Goal: Task Accomplishment & Management: Use online tool/utility

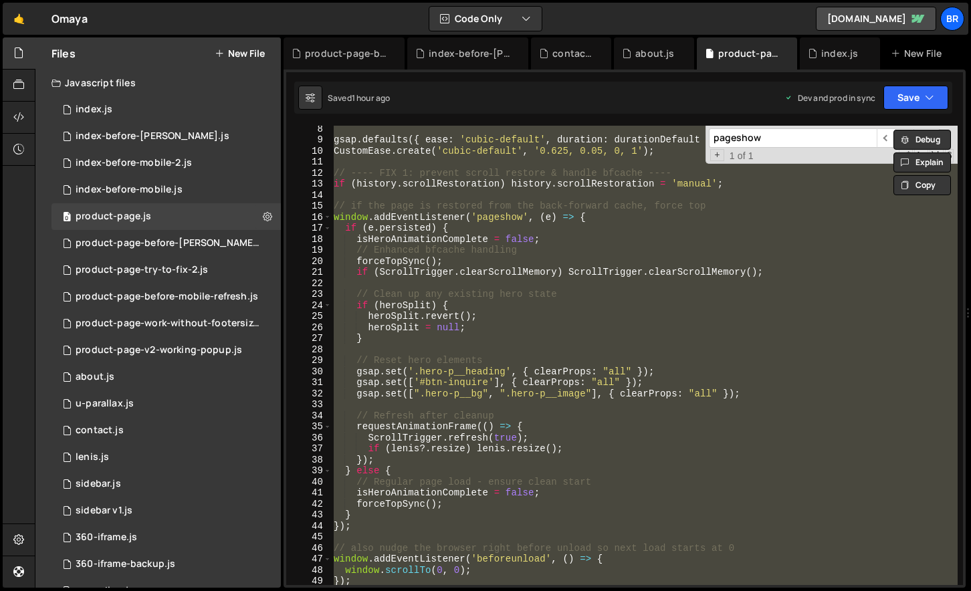
click at [512, 297] on div "gsap . defaults ({ ease : 'cubic-default' , duration : durationDefault }) ; Cus…" at bounding box center [644, 355] width 626 height 459
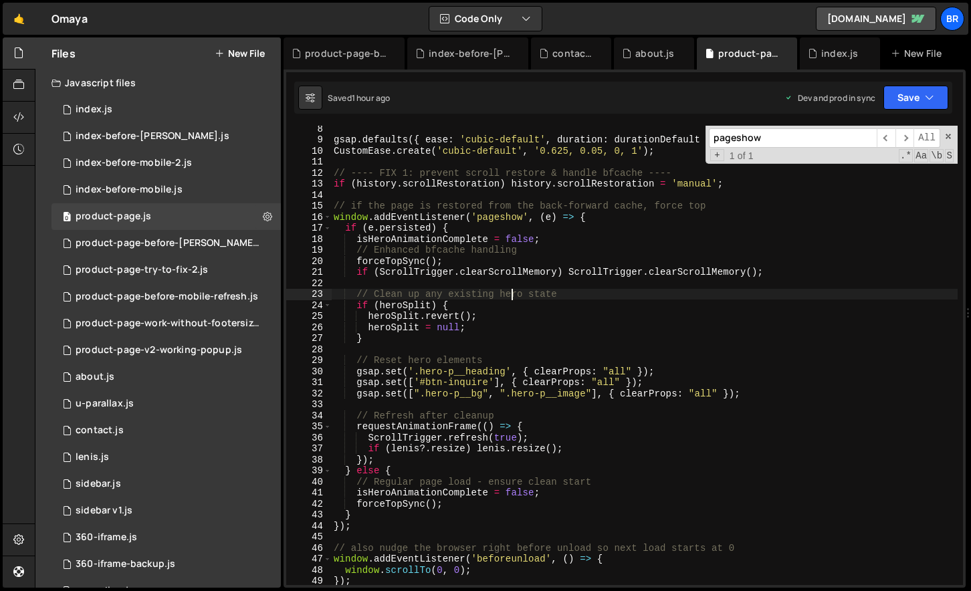
click at [512, 297] on div "gsap . defaults ({ ease : 'cubic-default' , duration : durationDefault }) ; Cus…" at bounding box center [644, 363] width 626 height 481
click at [947, 135] on span at bounding box center [947, 136] width 9 height 9
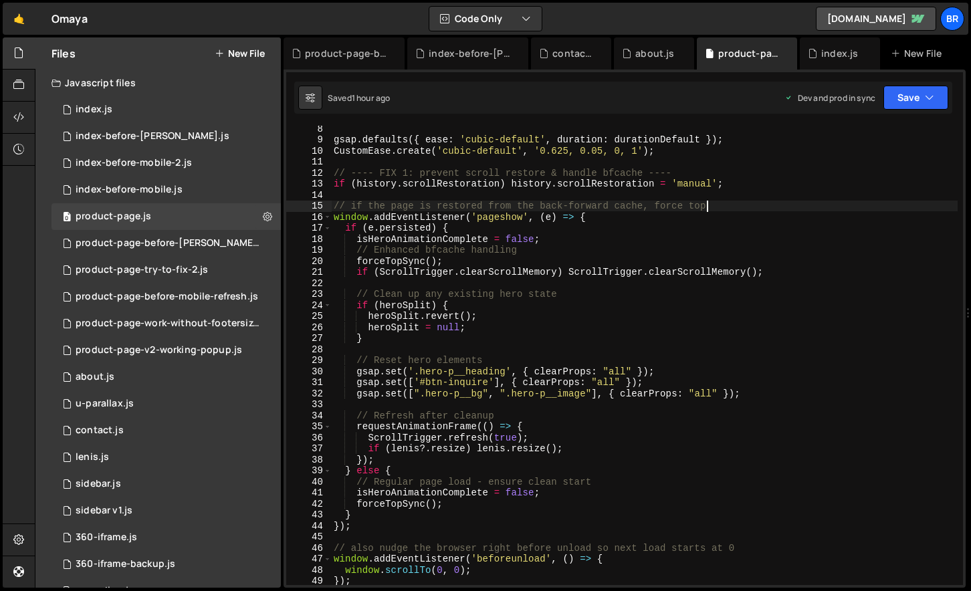
click at [721, 209] on div "gsap . defaults ({ ease : 'cubic-default' , duration : durationDefault }) ; Cus…" at bounding box center [644, 363] width 626 height 481
click at [852, 416] on div "gsap . defaults ({ ease : 'cubic-default' , duration : durationDefault }) ; Cus…" at bounding box center [644, 363] width 626 height 481
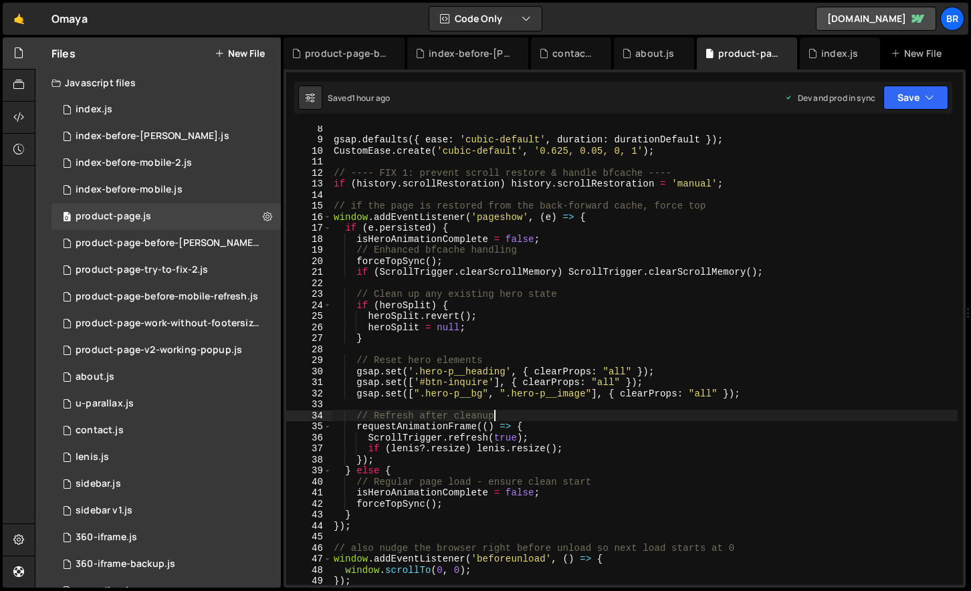
click at [610, 273] on div "gsap . defaults ({ ease : 'cubic-default' , duration : durationDefault }) ; Cus…" at bounding box center [644, 363] width 626 height 481
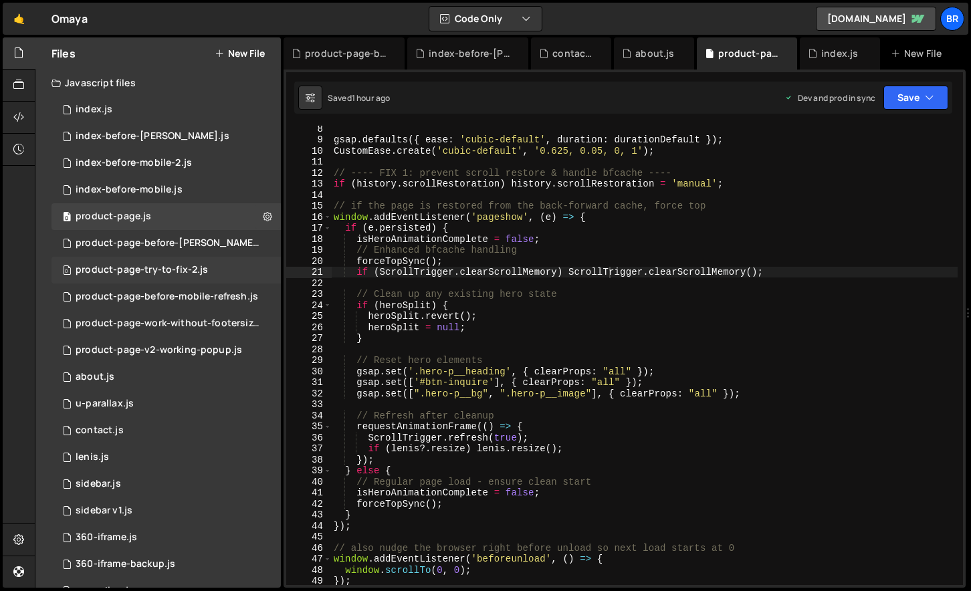
click at [234, 266] on div "0 product-page-try-to-fix-2.js 0" at bounding box center [165, 270] width 229 height 27
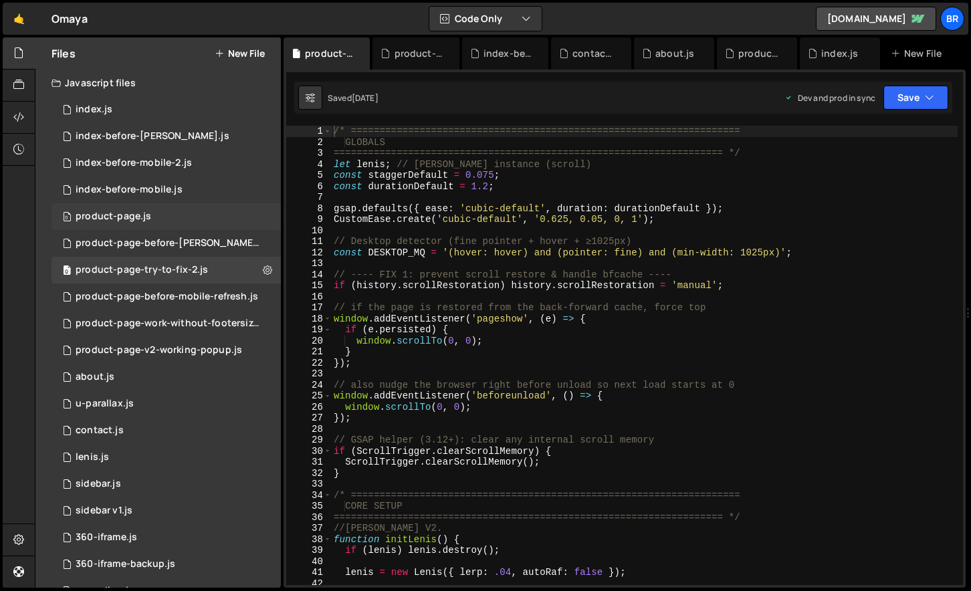
click at [196, 217] on div "0 product-page.js 0" at bounding box center [165, 216] width 229 height 27
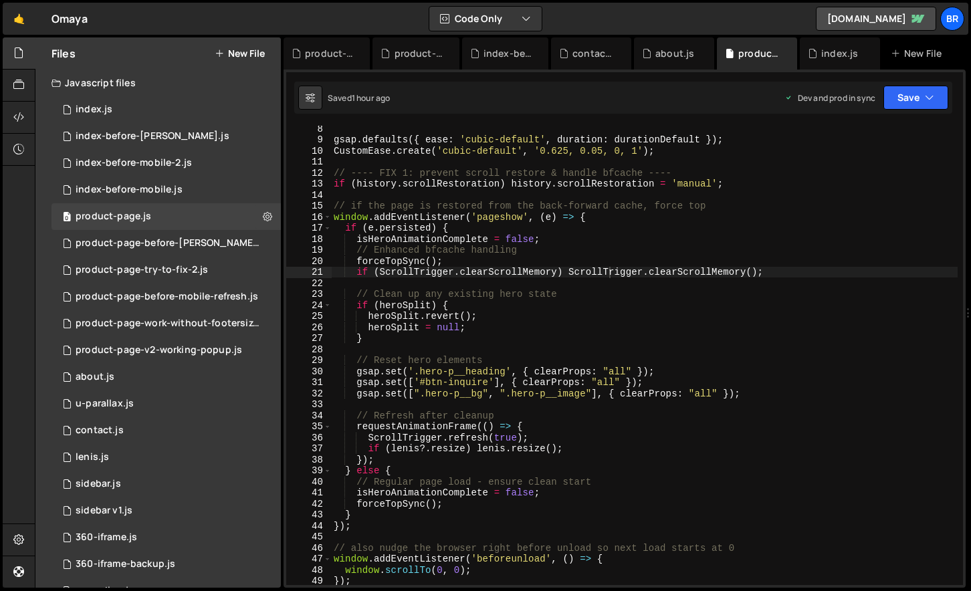
click at [549, 239] on div "gsap . defaults ({ ease : 'cubic-default' , duration : durationDefault }) ; Cus…" at bounding box center [644, 363] width 626 height 481
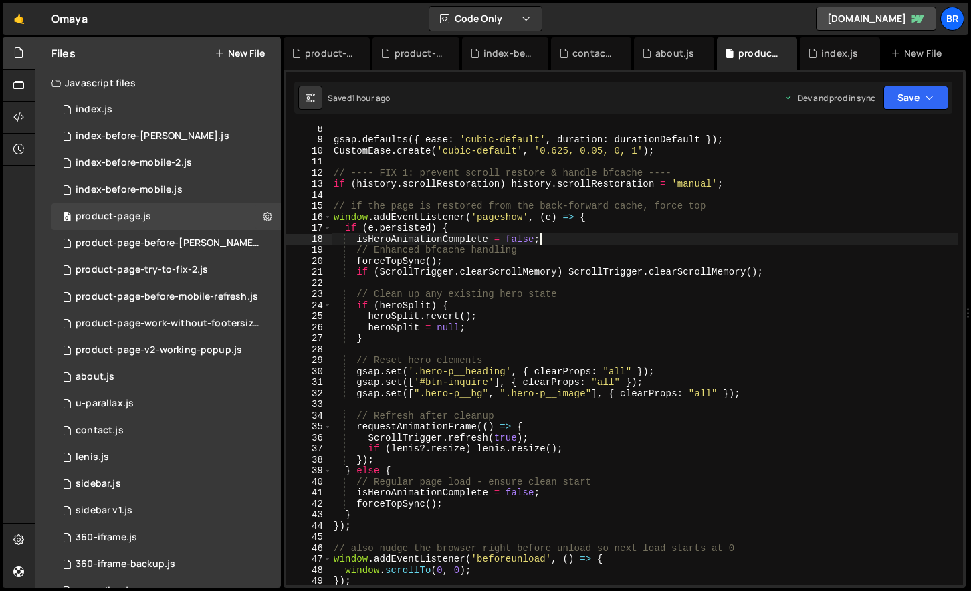
type textarea "});"
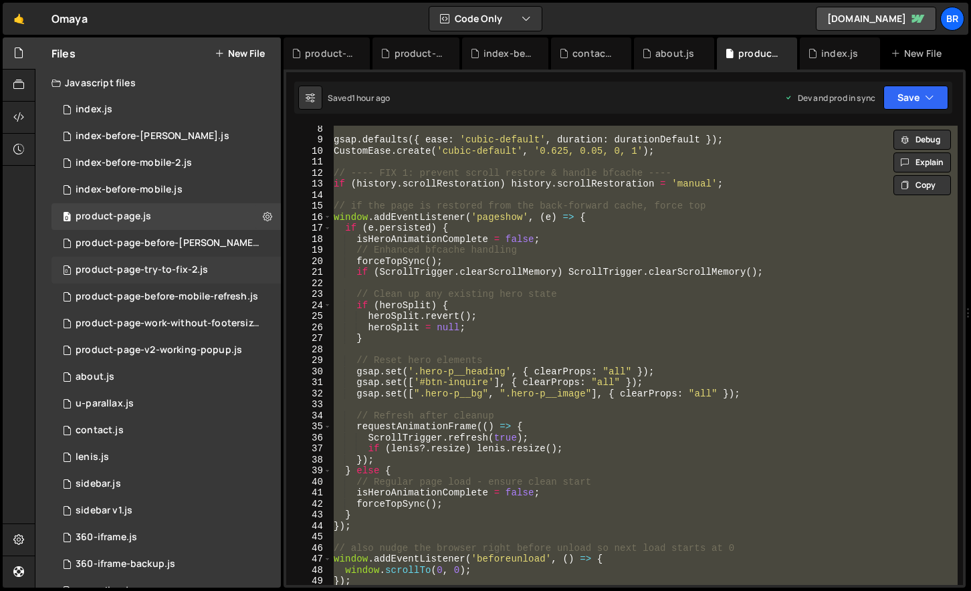
click at [218, 270] on div "0 product-page-try-to-fix-2.js 0" at bounding box center [165, 270] width 229 height 27
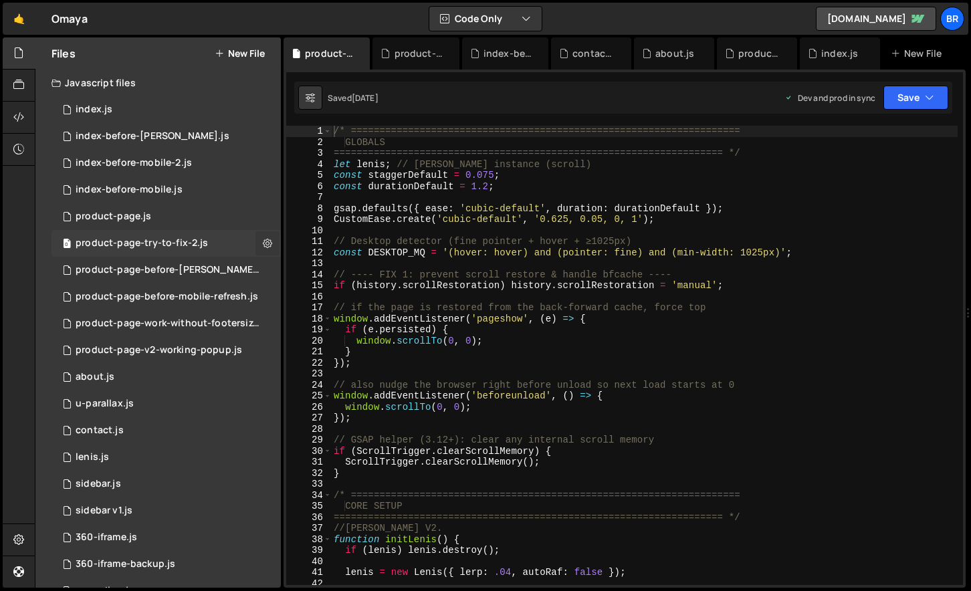
click at [263, 241] on icon at bounding box center [267, 243] width 9 height 13
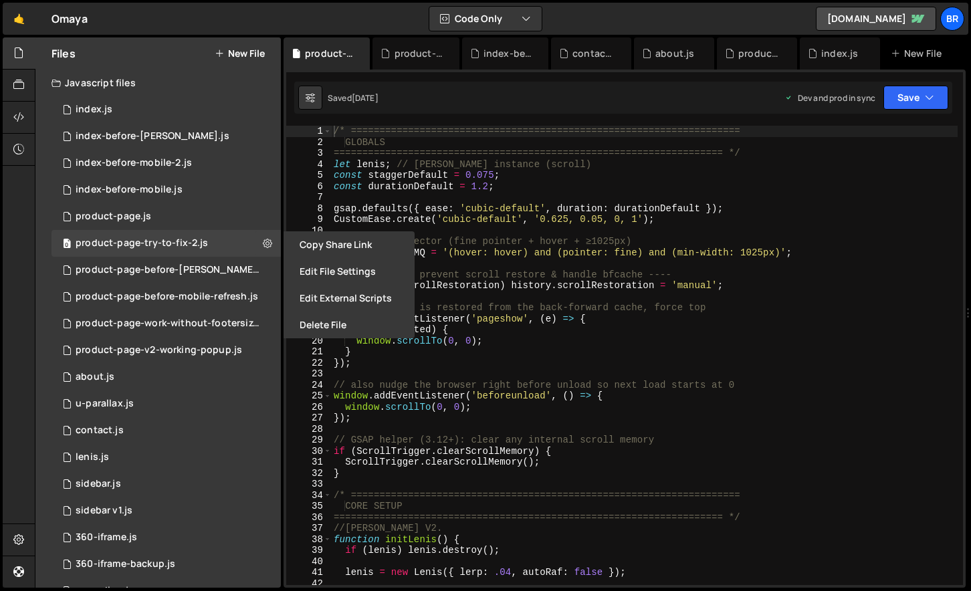
click at [660, 245] on div "/* ==================================================================== GLOBALS…" at bounding box center [644, 366] width 626 height 481
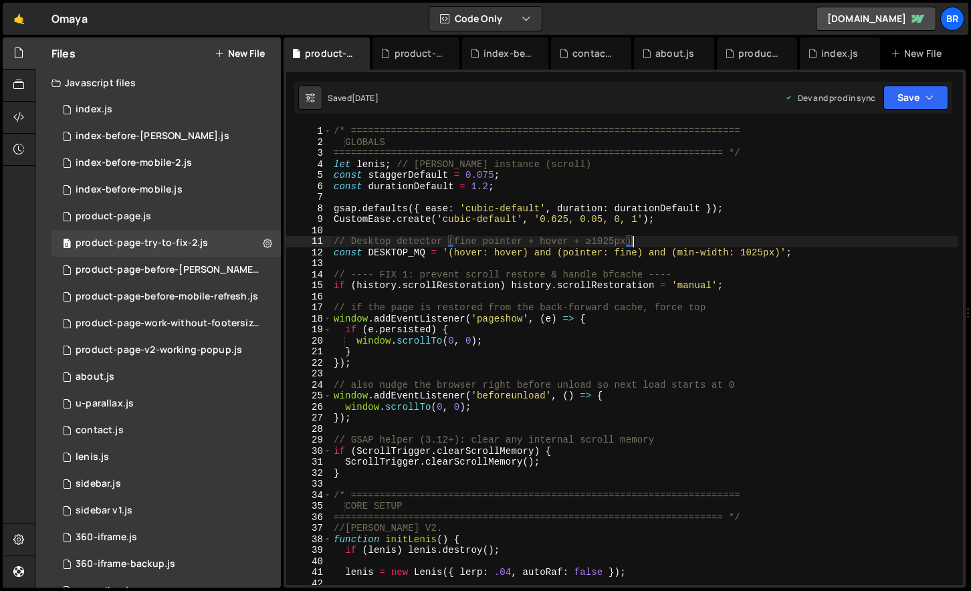
type textarea "});"
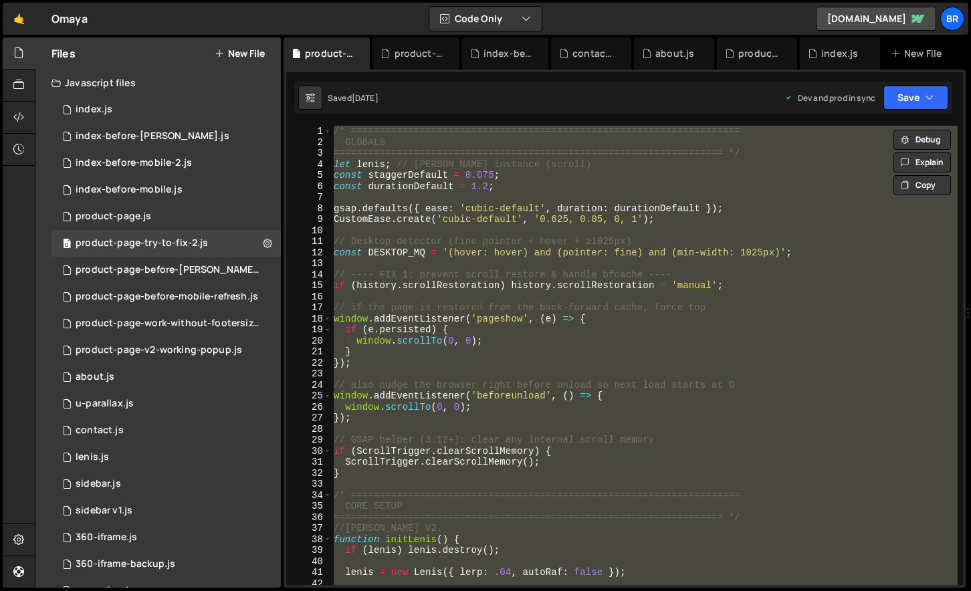
paste textarea
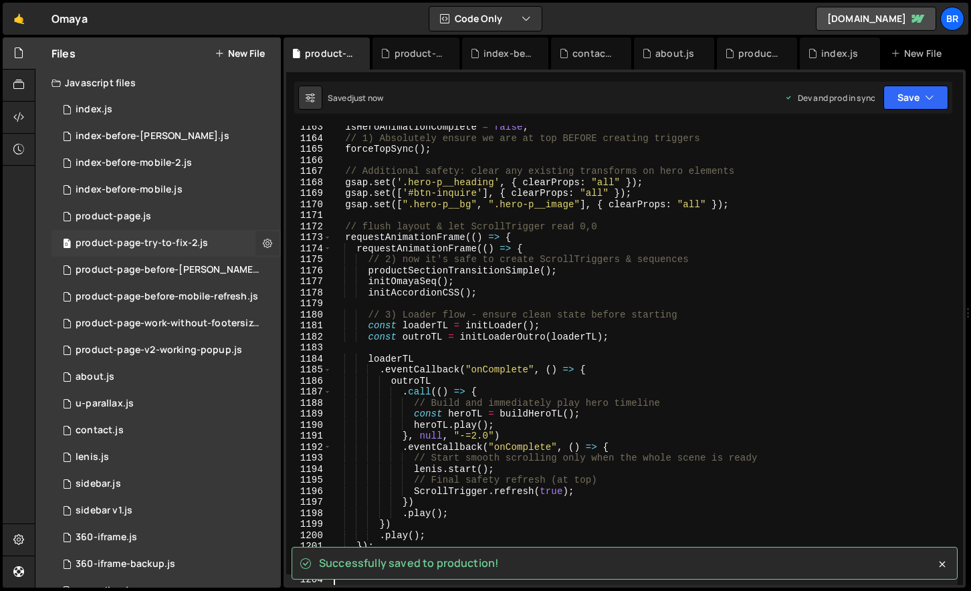
click at [263, 243] on icon at bounding box center [267, 243] width 9 height 13
type input "product-page-try-to-fix-2"
radio input "true"
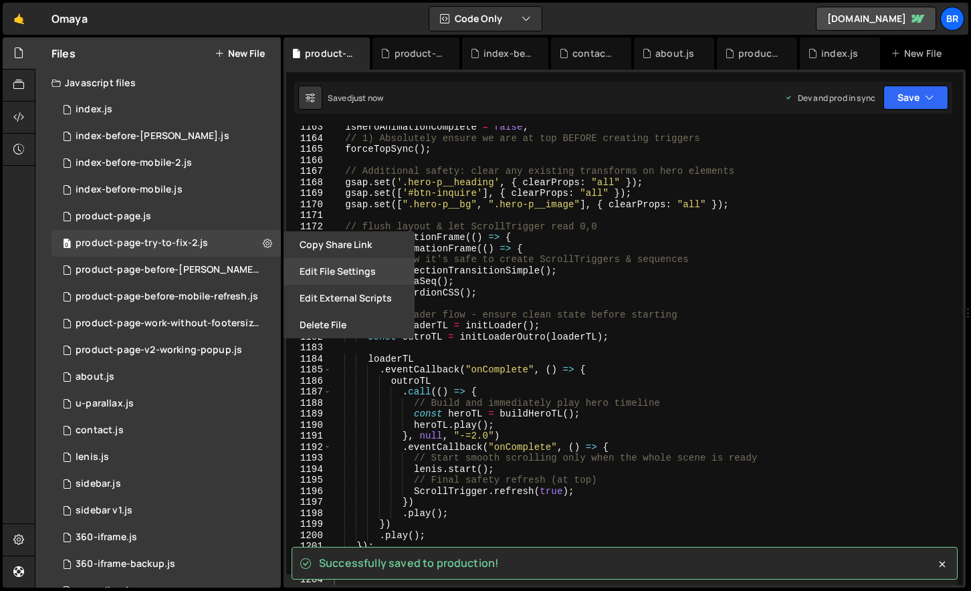
click at [317, 275] on button "Edit File Settings" at bounding box center [348, 271] width 131 height 27
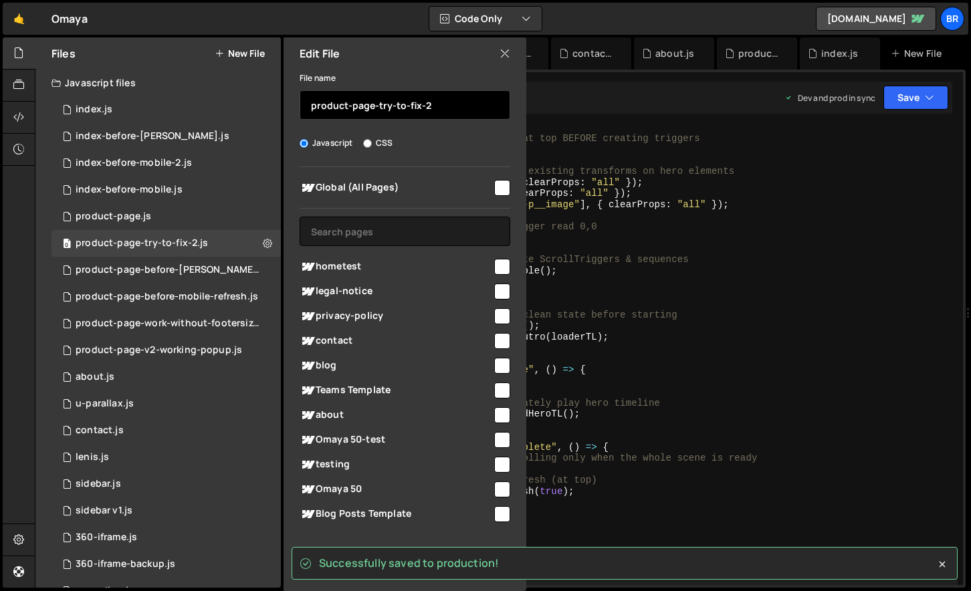
click at [442, 106] on input "product-page-try-to-fix-2" at bounding box center [404, 104] width 211 height 29
drag, startPoint x: 450, startPoint y: 106, endPoint x: 378, endPoint y: 102, distance: 71.6
click at [378, 102] on input "product-page-try-to-fix-2" at bounding box center [404, 104] width 211 height 29
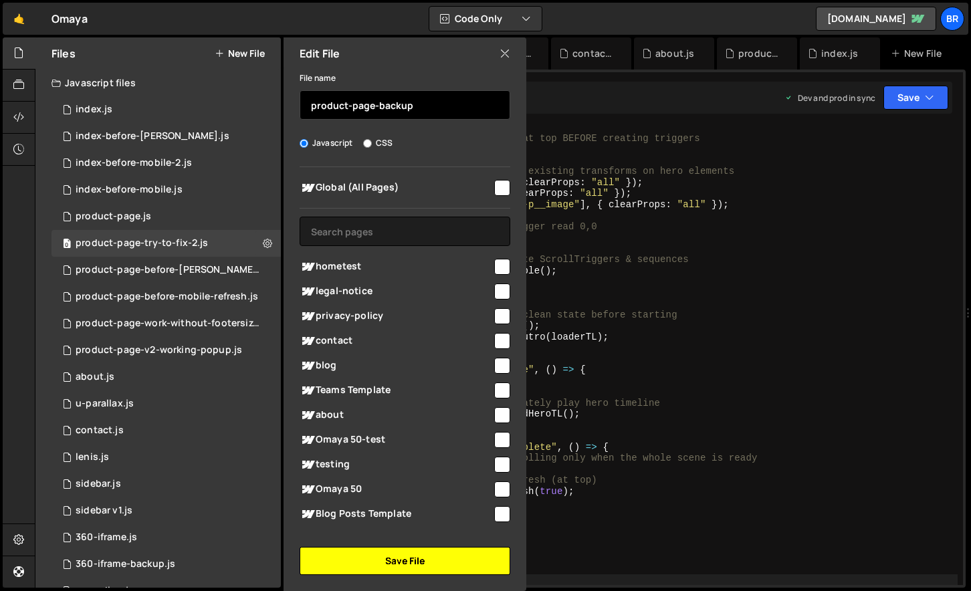
type input "product-page-backup"
click at [420, 565] on button "Save File" at bounding box center [404, 561] width 211 height 28
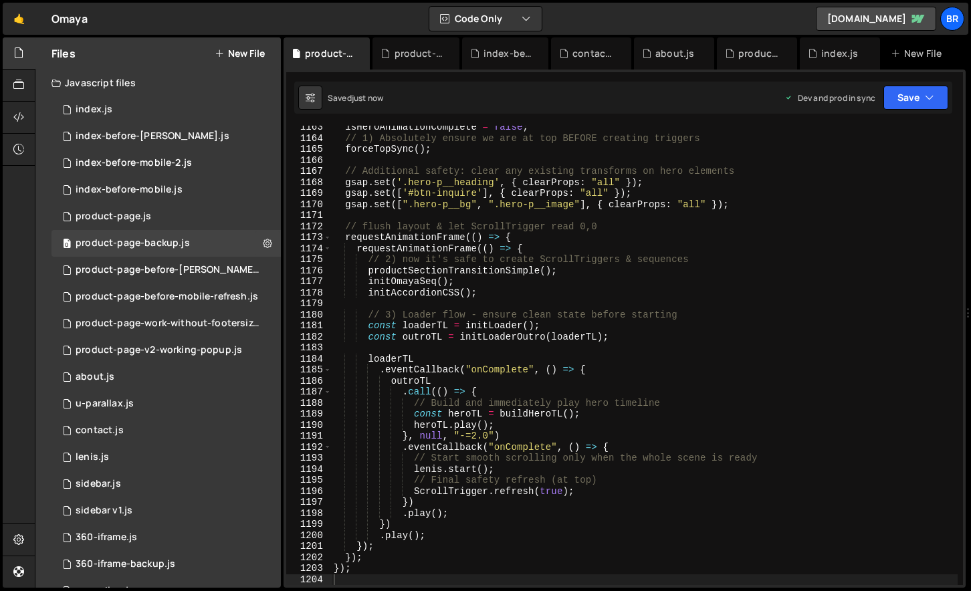
type textarea ".call(() => {"
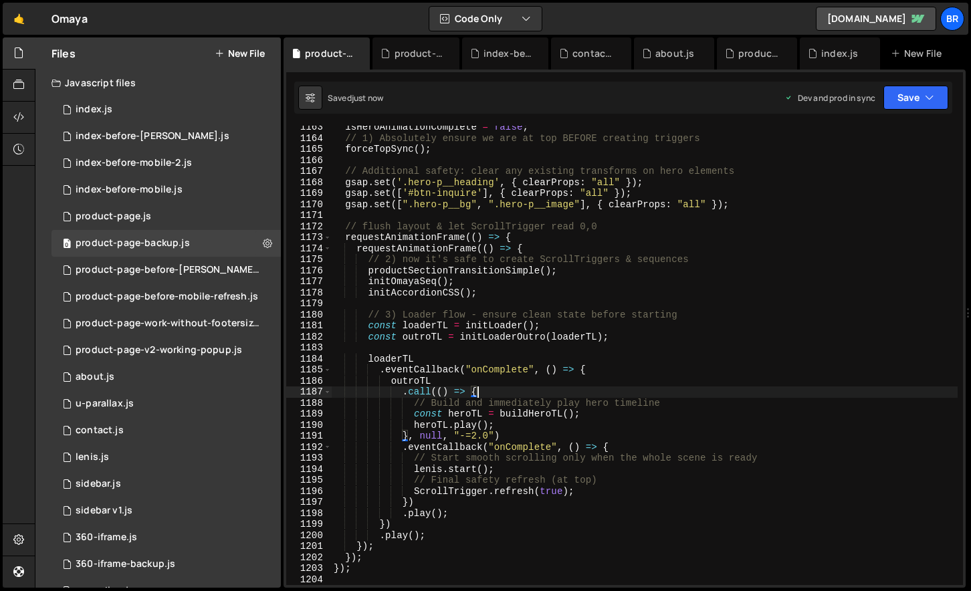
click at [815, 387] on div "isHeroAnimationComplete = false ; // 1) Absolutely ensure we are at top BEFORE …" at bounding box center [644, 362] width 626 height 481
click at [182, 219] on div "0 product-page.js 0" at bounding box center [165, 216] width 229 height 27
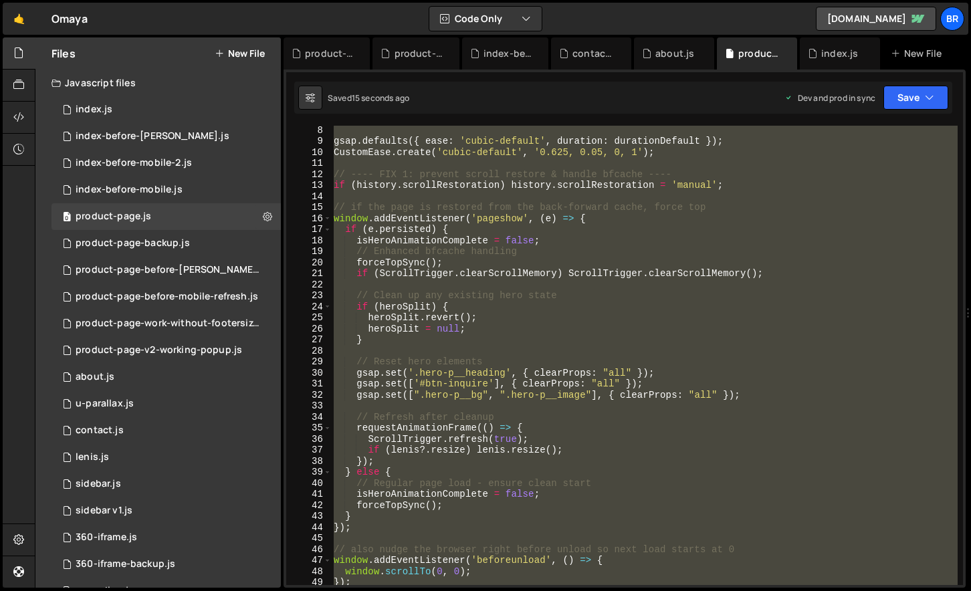
scroll to position [0, 0]
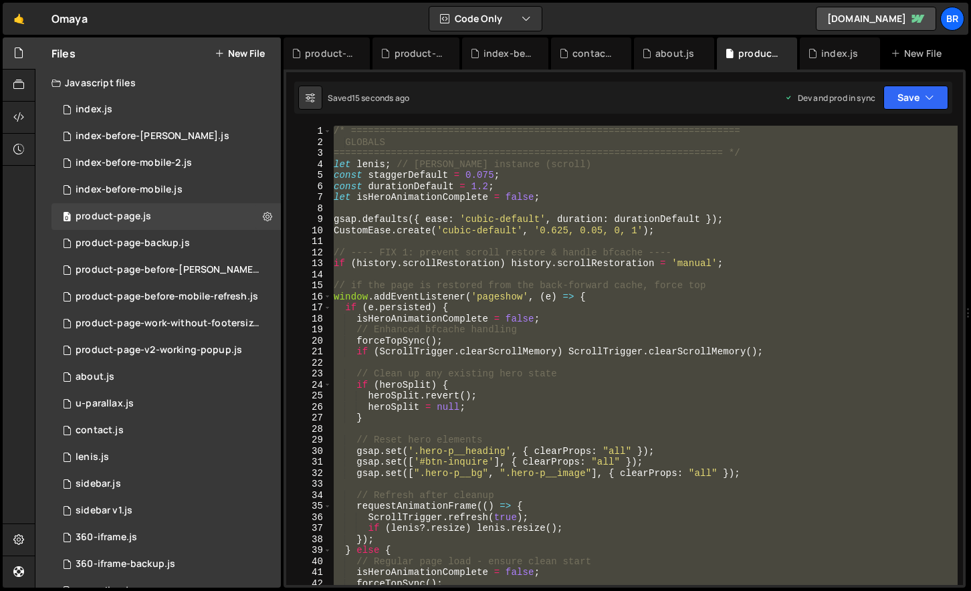
click at [607, 357] on div "/* ==================================================================== GLOBALS…" at bounding box center [644, 355] width 626 height 459
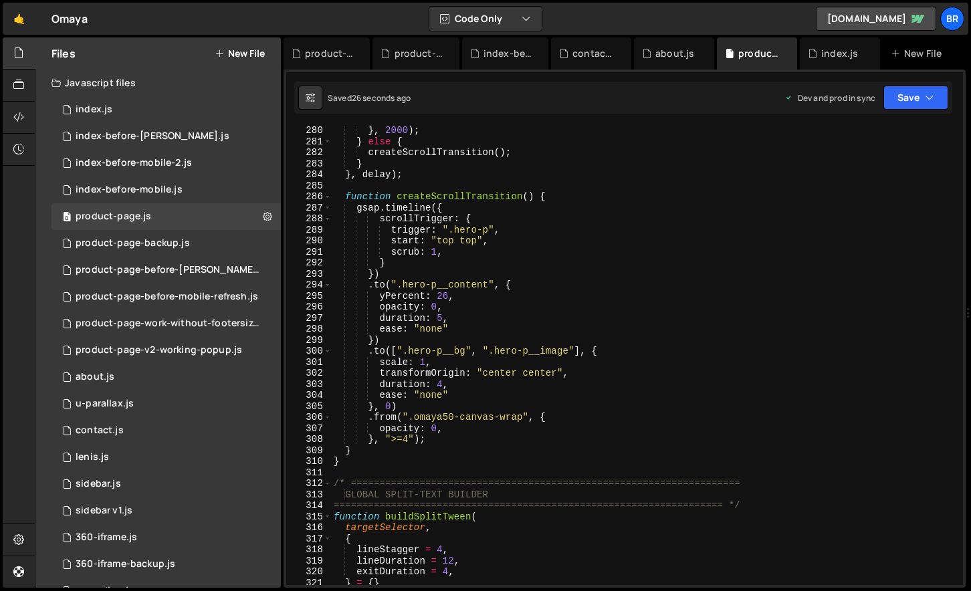
scroll to position [3099, 0]
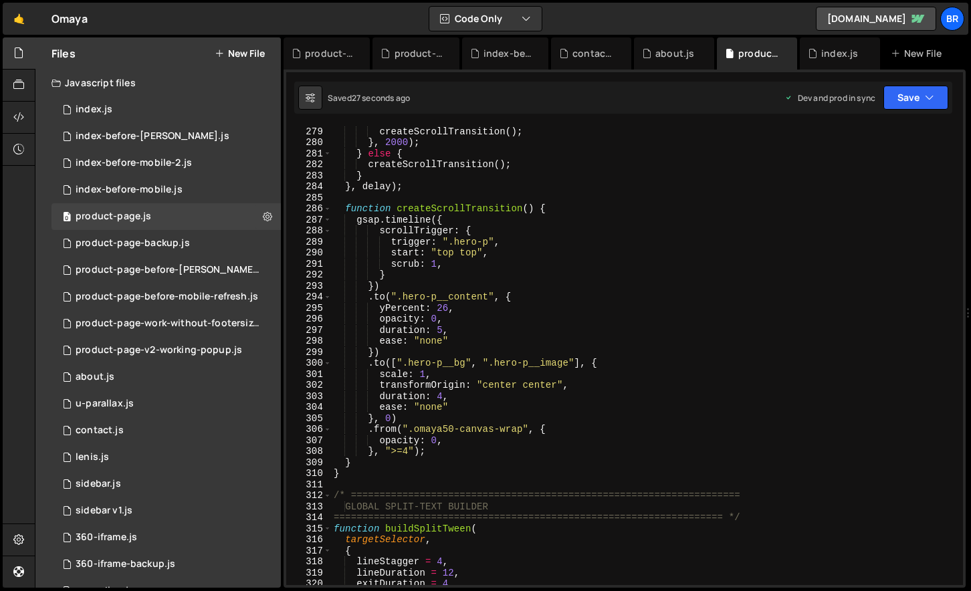
click at [536, 336] on div "setTimeout (( ) => { createScrollTransition ( ) ; } , 2000 ) ; } else { createS…" at bounding box center [644, 355] width 626 height 481
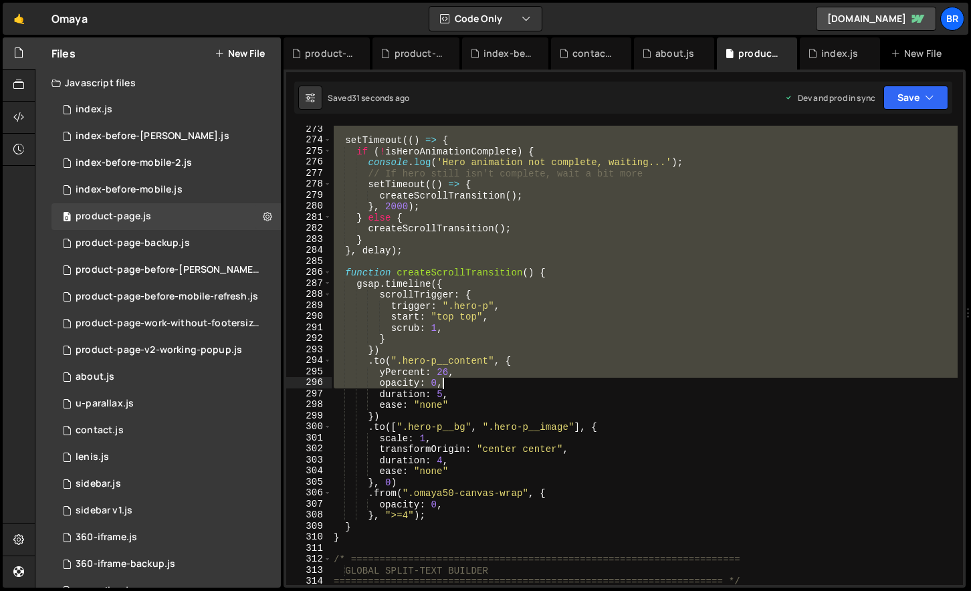
scroll to position [3037, 0]
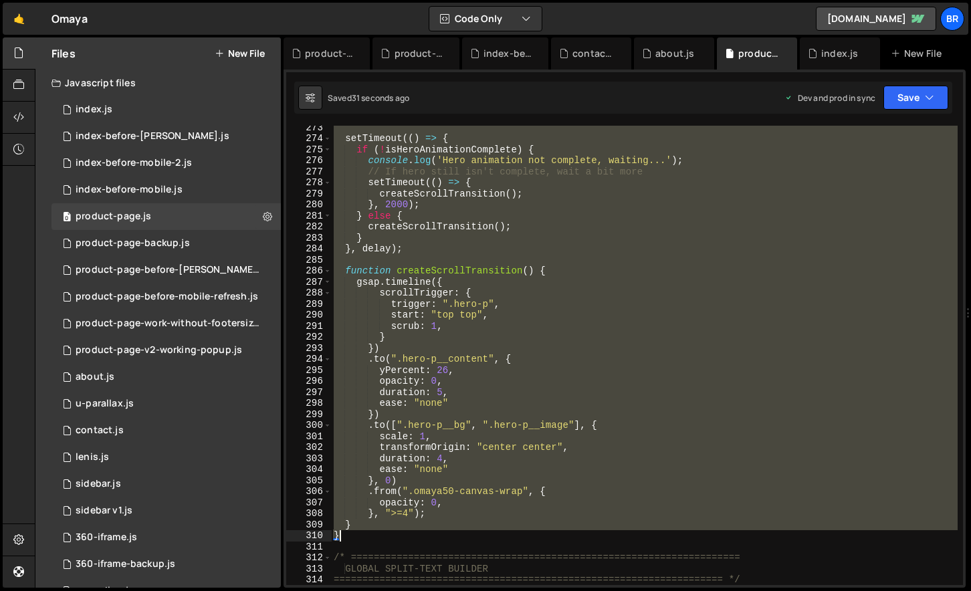
drag, startPoint x: 334, startPoint y: 217, endPoint x: 343, endPoint y: 539, distance: 322.3
click at [343, 540] on div "setTimeout (( ) => { if ( ! isHeroAnimationComplete ) { console . log ( 'Hero a…" at bounding box center [644, 362] width 626 height 481
paste textarea
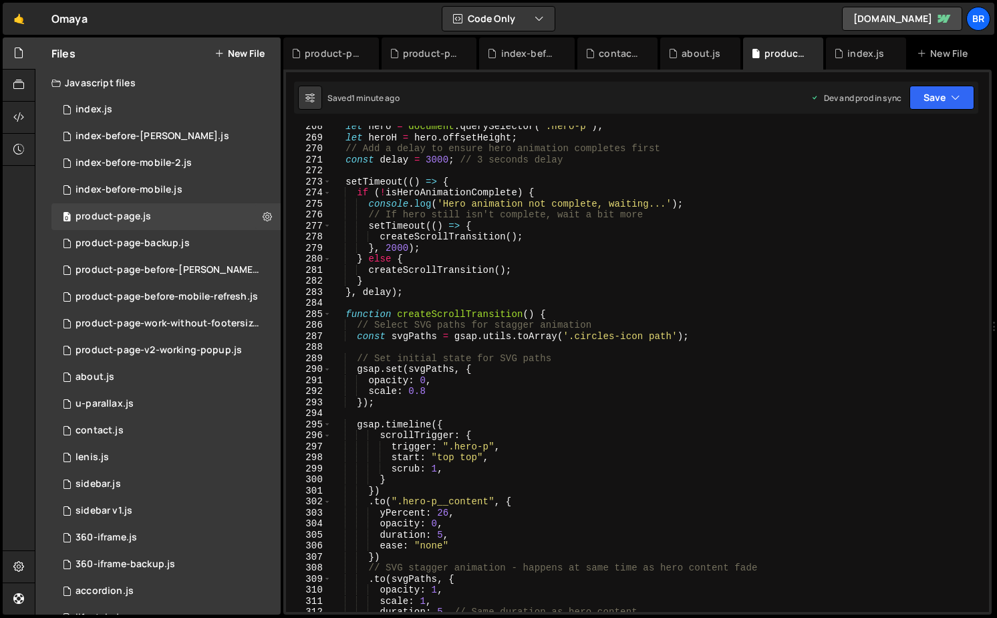
scroll to position [3044, 0]
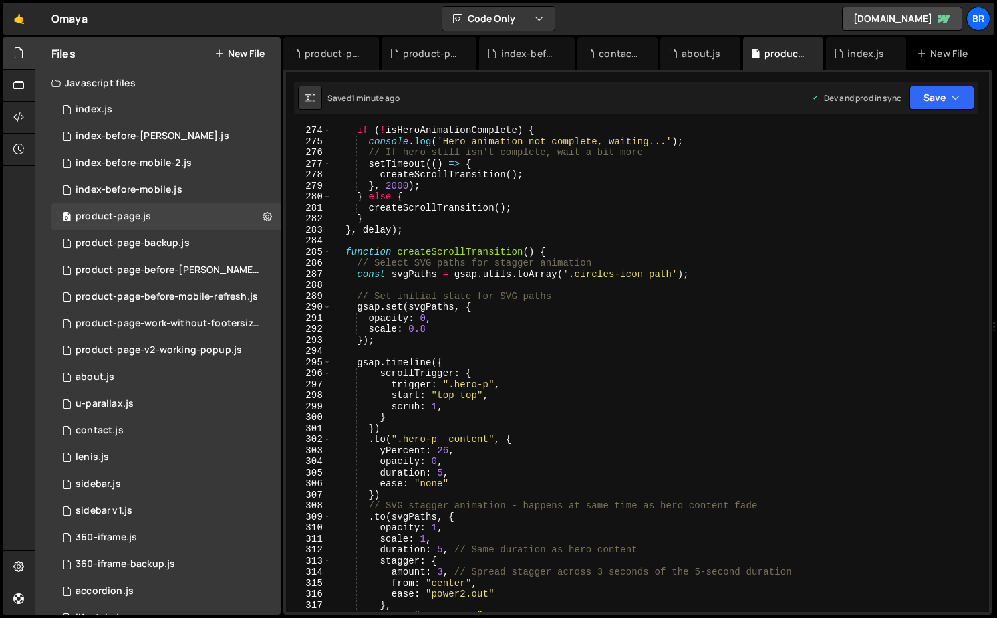
click at [426, 317] on div "if ( ! isHeroAnimationComplete ) { console . log ( 'Hero animation not complete…" at bounding box center [658, 379] width 652 height 508
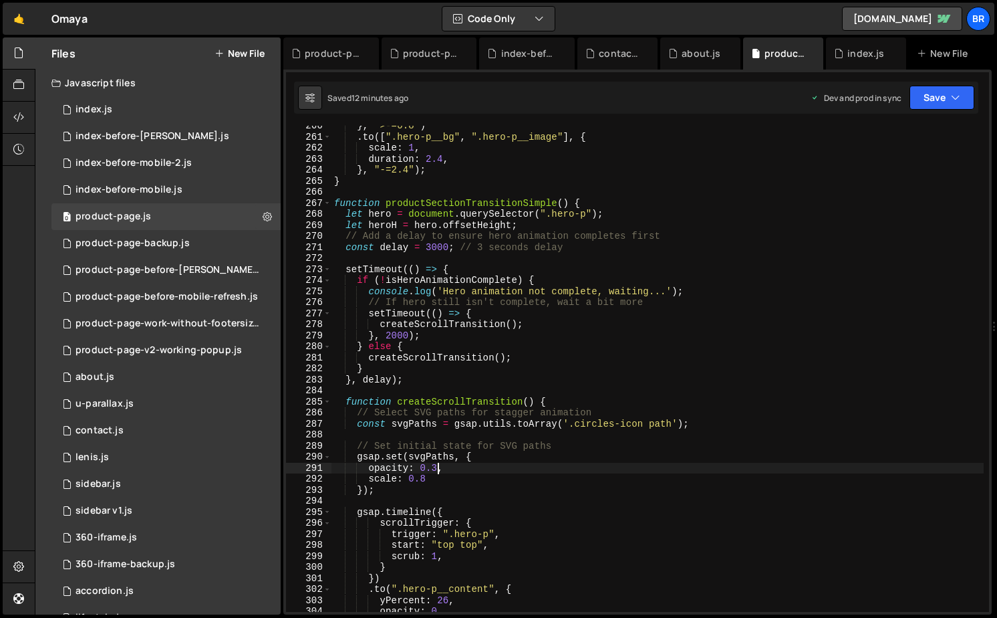
scroll to position [2895, 0]
click at [336, 206] on div "} , ">-=0.8" ) . to ([ ".hero-p__bg" , ".hero-p__image" ] , { scale : 1 , durat…" at bounding box center [658, 374] width 652 height 508
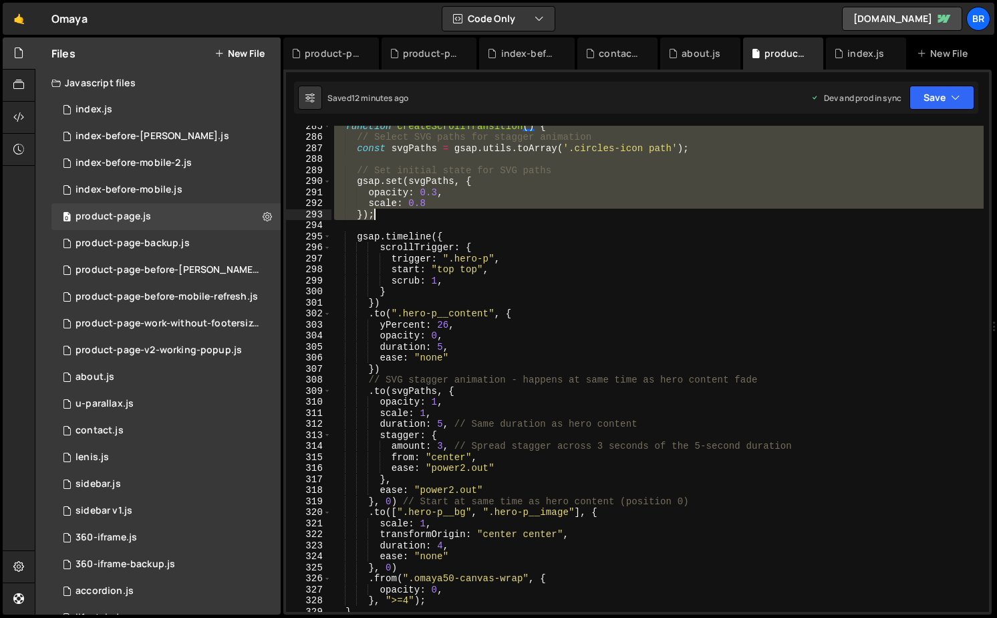
scroll to position [3287, 0]
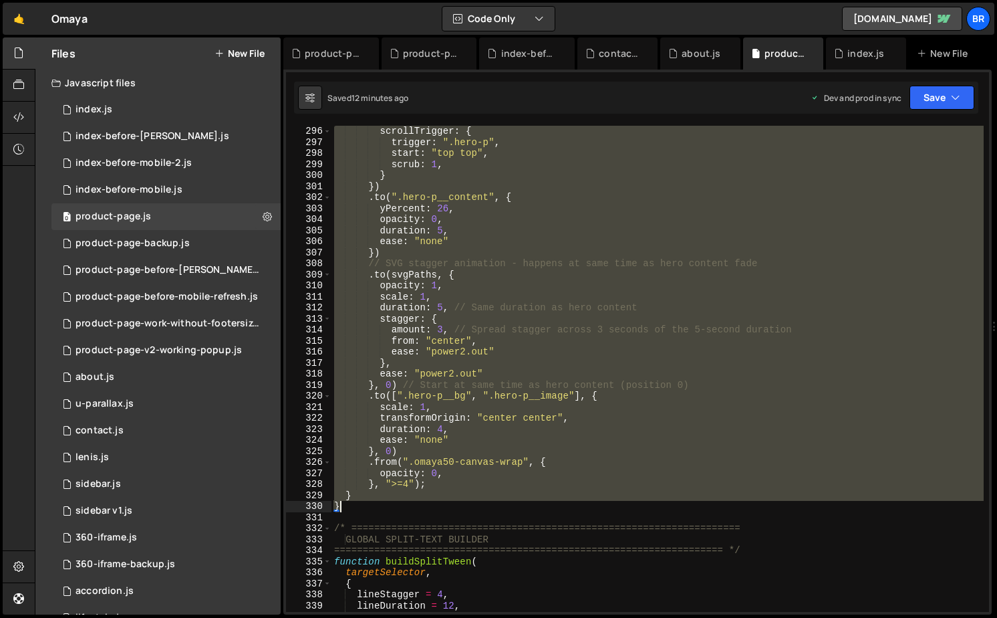
drag, startPoint x: 374, startPoint y: 230, endPoint x: 390, endPoint y: 509, distance: 279.8
click at [390, 509] on div "scrollTrigger : { trigger : ".hero-p" , start : "top top" , scrub : 1 , } }) . …" at bounding box center [658, 380] width 652 height 508
paste textarea
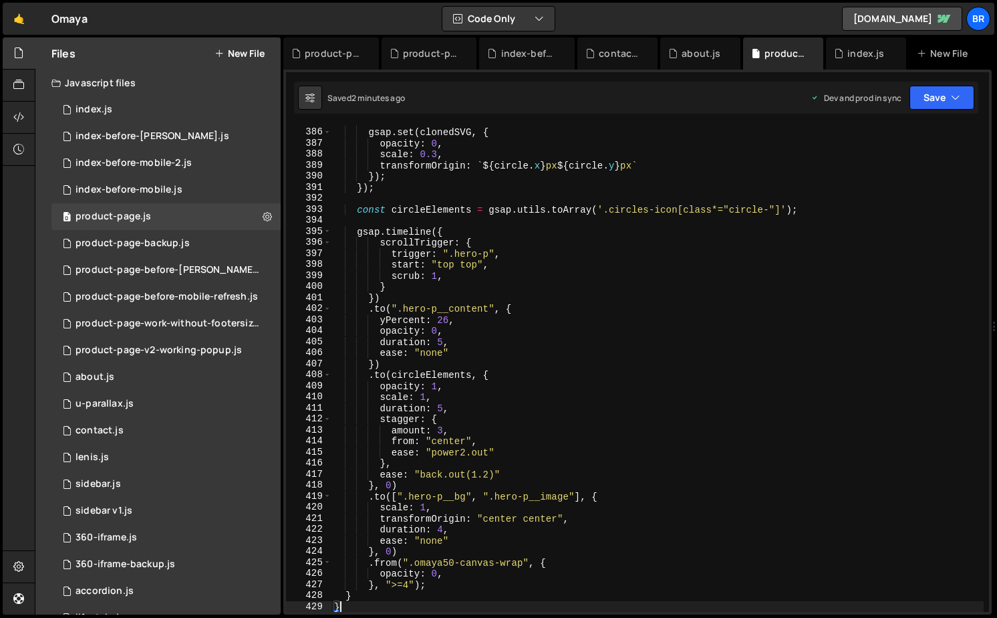
click at [697, 368] on div "// Set initial state gsap . set ( clonedSVG , { opacity : 0 , scale : 0.3 , tra…" at bounding box center [658, 370] width 652 height 508
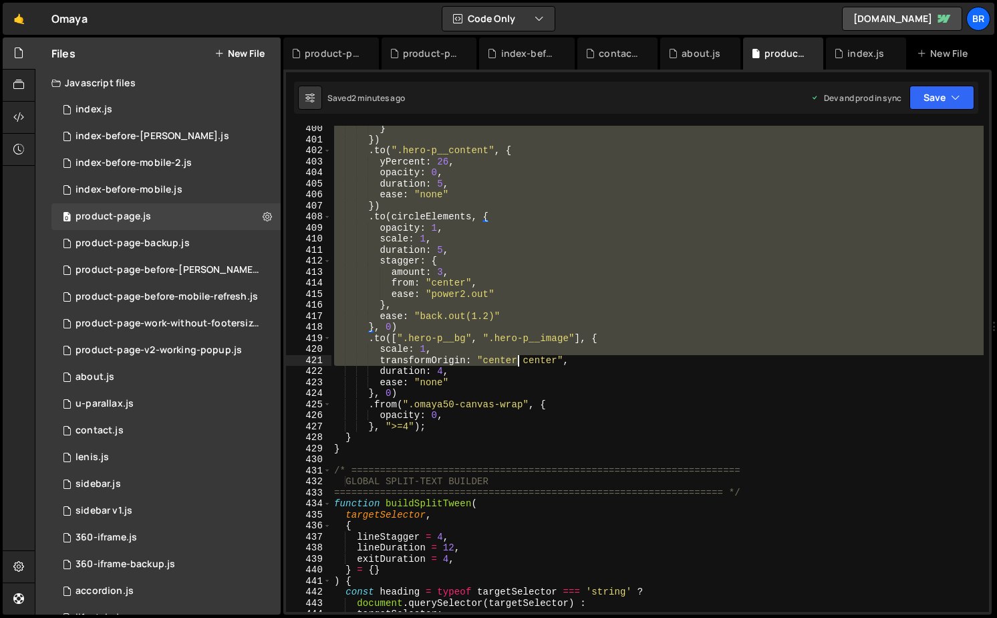
scroll to position [4436, 0]
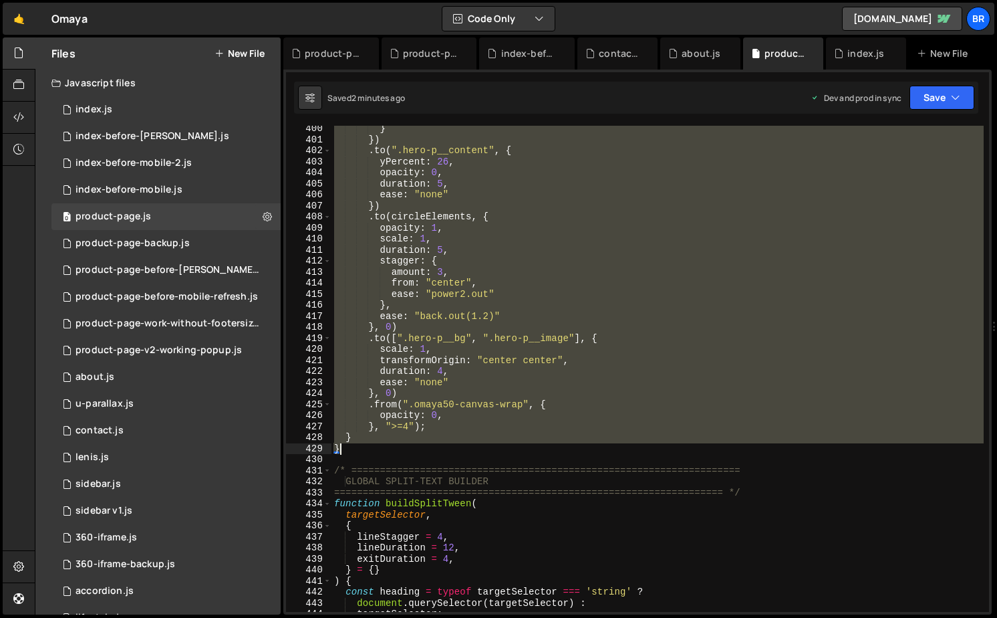
drag, startPoint x: 336, startPoint y: 213, endPoint x: 445, endPoint y: 448, distance: 259.0
click at [445, 448] on div "} }) . to ( ".hero-p__content" , { yPercent : 26 , opacity : 0 , duration : 5 ,…" at bounding box center [658, 377] width 652 height 508
paste textarea
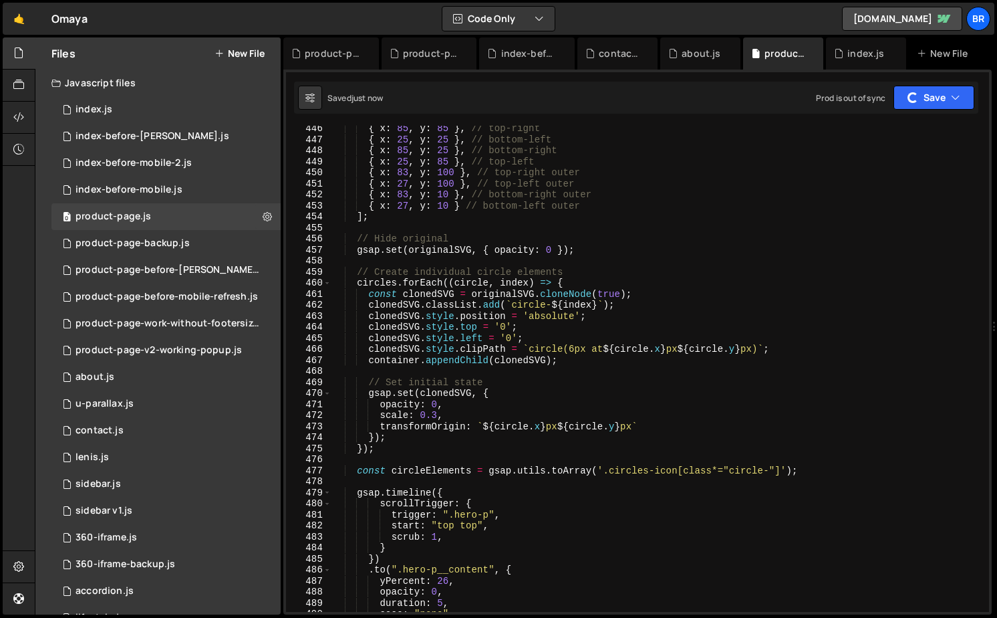
scroll to position [4414, 0]
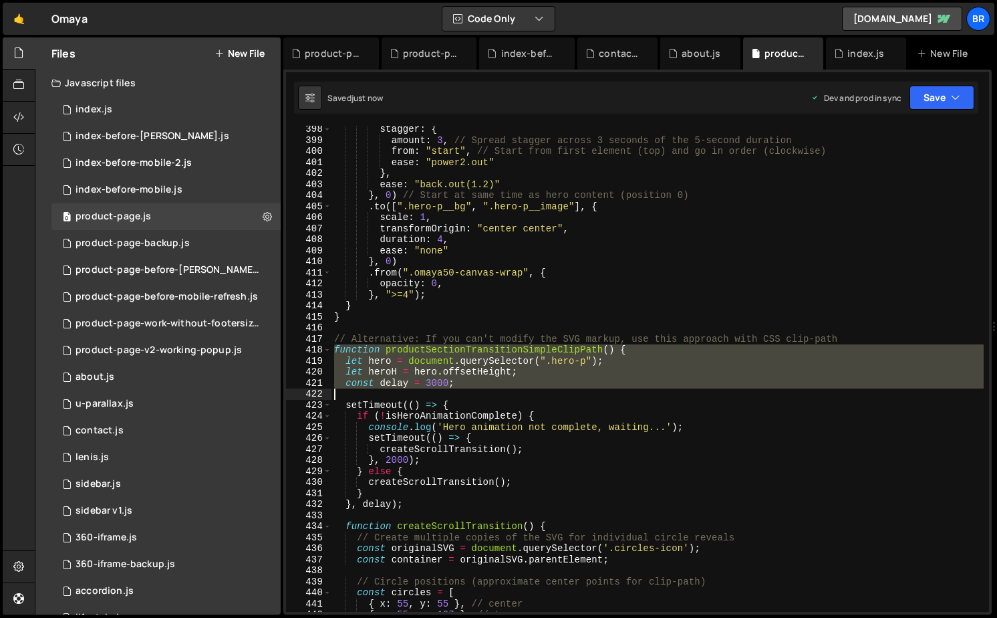
drag, startPoint x: 342, startPoint y: 350, endPoint x: 539, endPoint y: 391, distance: 202.0
click at [539, 391] on div "stagger : { amount : 3 , // Spread stagger across 3 seconds of the 5-second dur…" at bounding box center [658, 378] width 652 height 508
click at [406, 366] on div "stagger : { amount : 3 , // Spread stagger across 3 seconds of the 5-second dur…" at bounding box center [658, 369] width 652 height 486
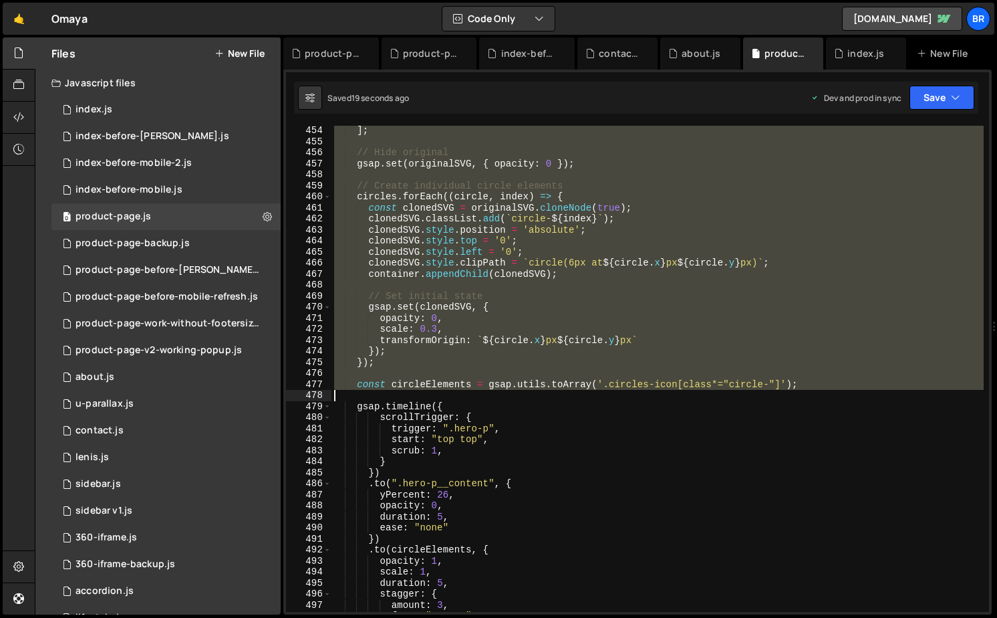
scroll to position [5292, 0]
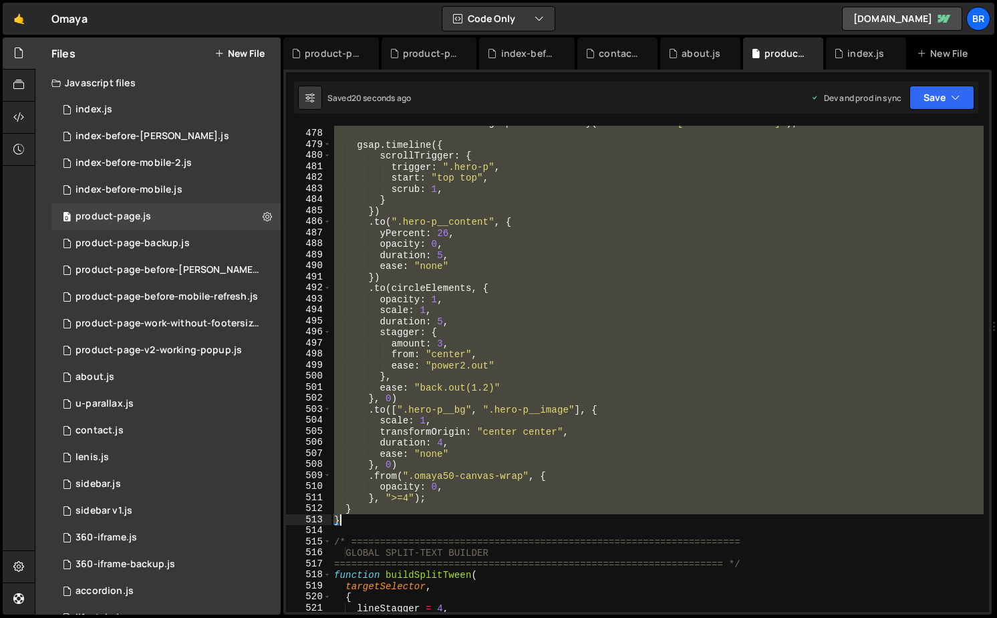
drag, startPoint x: 335, startPoint y: 349, endPoint x: 396, endPoint y: 514, distance: 176.0
click at [396, 514] on div "const circleElements = gsap . utils . toArray ( '.circles-icon[class*="circle-"…" at bounding box center [658, 371] width 652 height 508
paste textarea
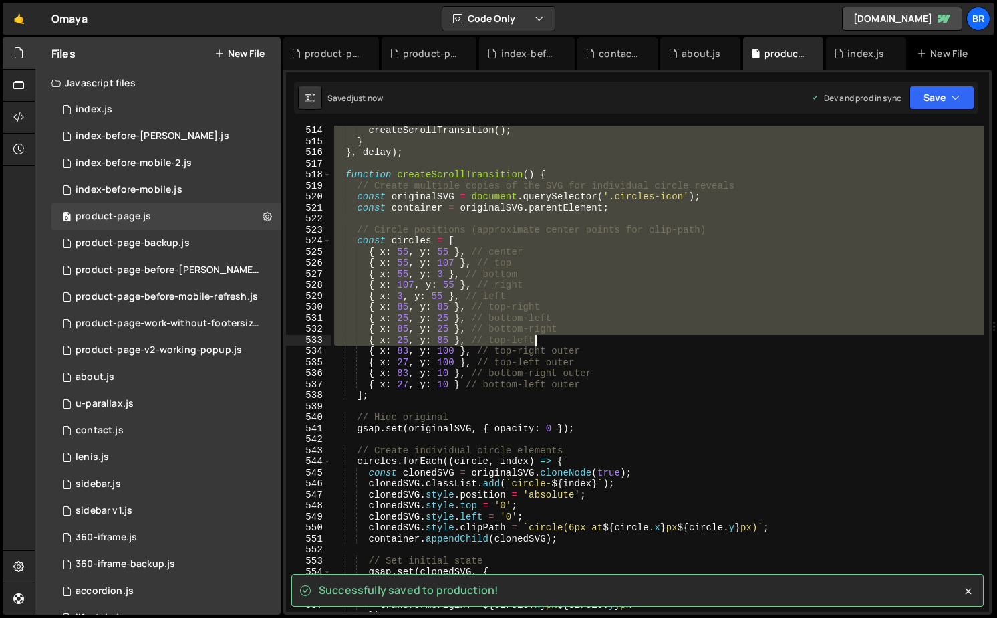
scroll to position [5797, 0]
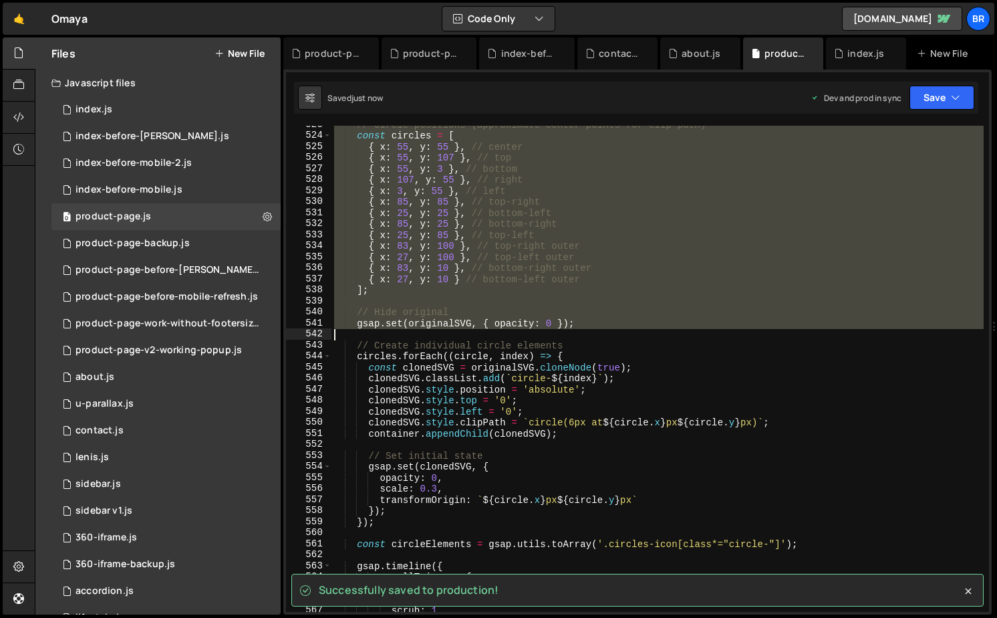
drag, startPoint x: 332, startPoint y: 233, endPoint x: 626, endPoint y: 329, distance: 309.5
click at [626, 329] on div "// Circle positions (approximate center points for clip-path) const circles = […" at bounding box center [658, 373] width 652 height 508
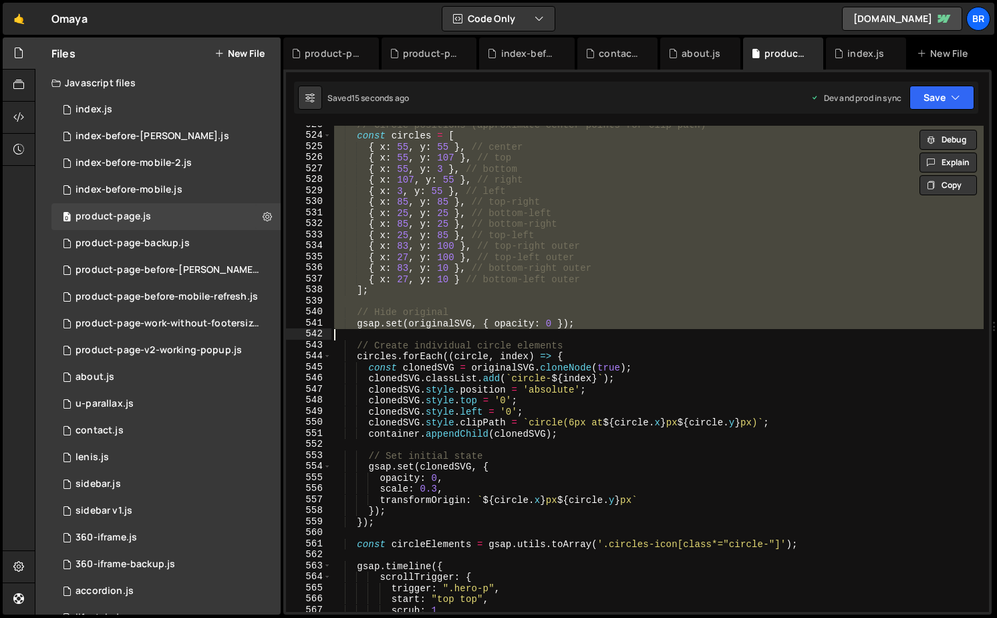
click at [722, 376] on div "// Circle positions (approximate center points for clip-path) const circles = […" at bounding box center [658, 373] width 652 height 508
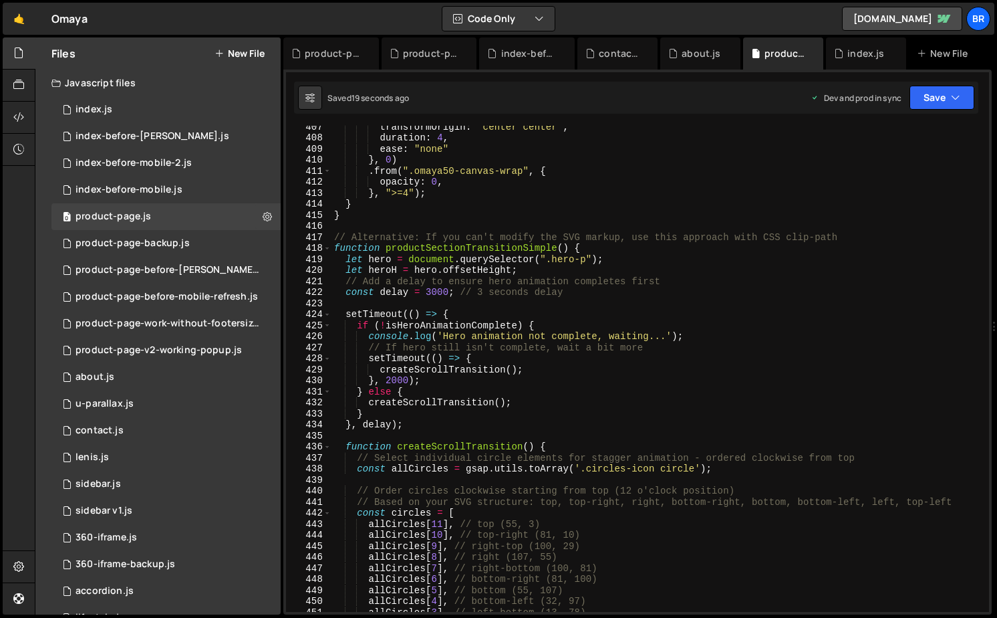
scroll to position [4460, 0]
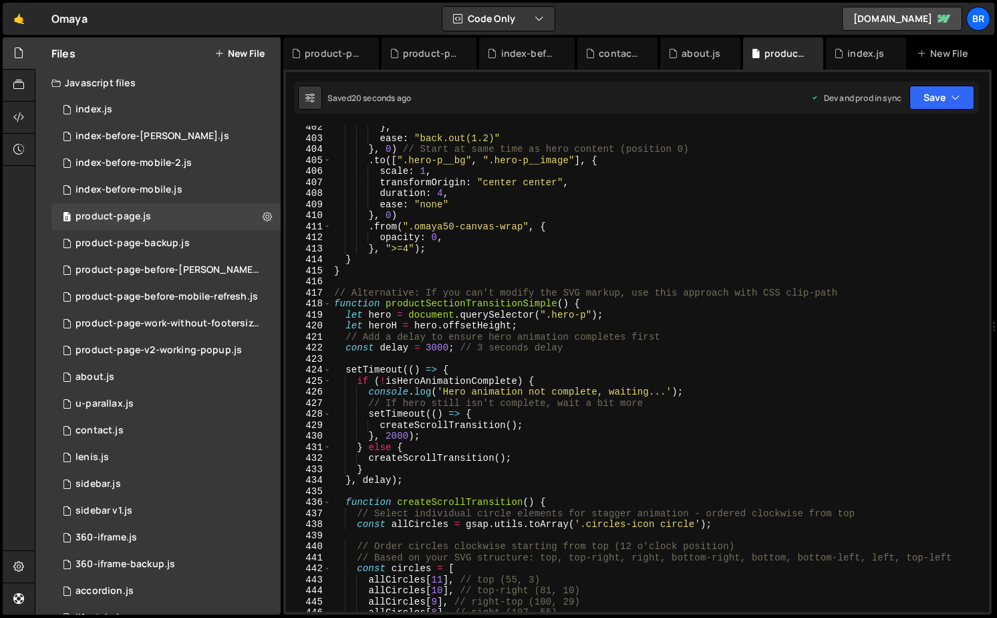
click at [566, 406] on div "} , ease : "back.out(1.2)" } , 0 ) // Start at same time as hero content (posit…" at bounding box center [658, 376] width 652 height 508
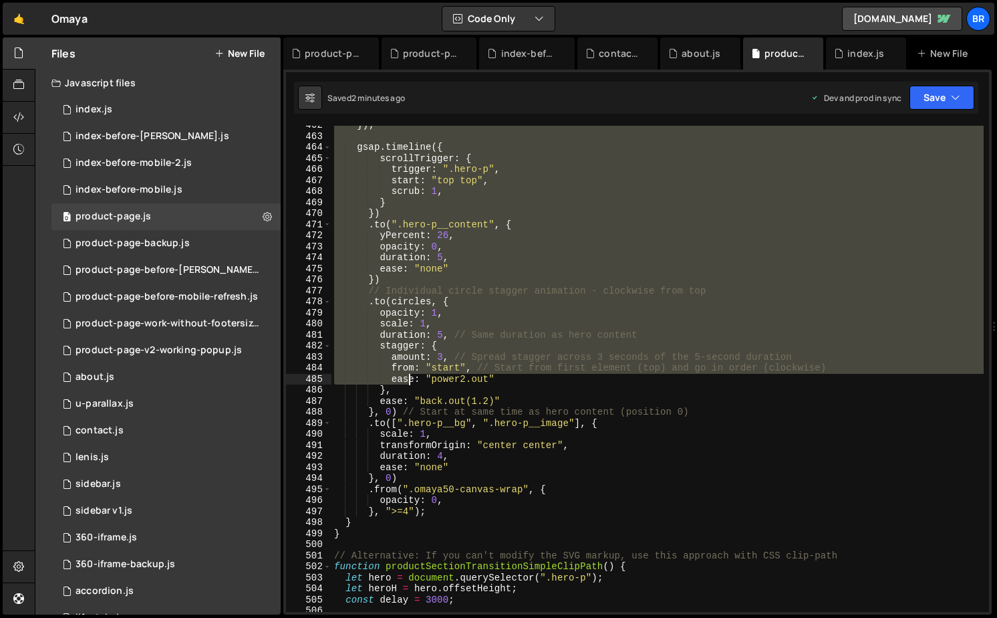
scroll to position [5176, 0]
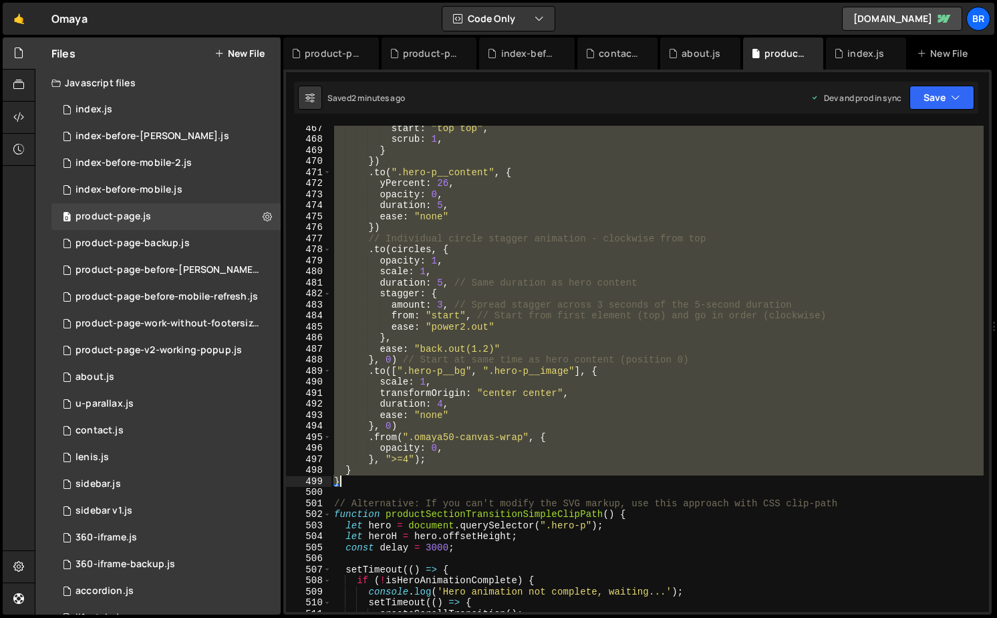
drag, startPoint x: 338, startPoint y: 290, endPoint x: 370, endPoint y: 479, distance: 191.2
click at [370, 479] on div "start : "top top" , scrub : 1 , } }) . to ( ".hero-p__content" , { yPercent : 2…" at bounding box center [658, 376] width 652 height 508
paste textarea
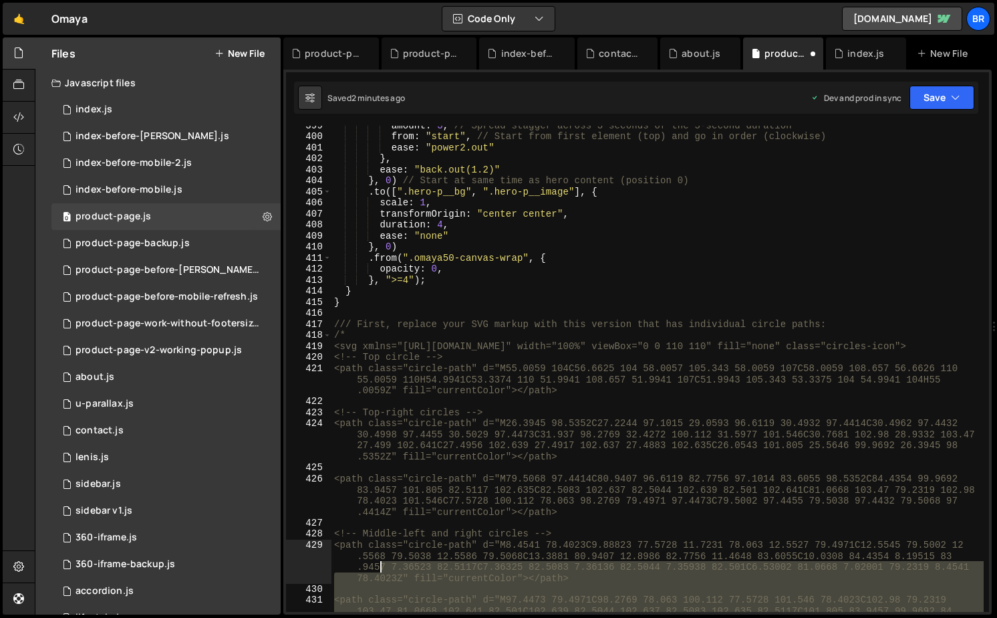
scroll to position [4316, 0]
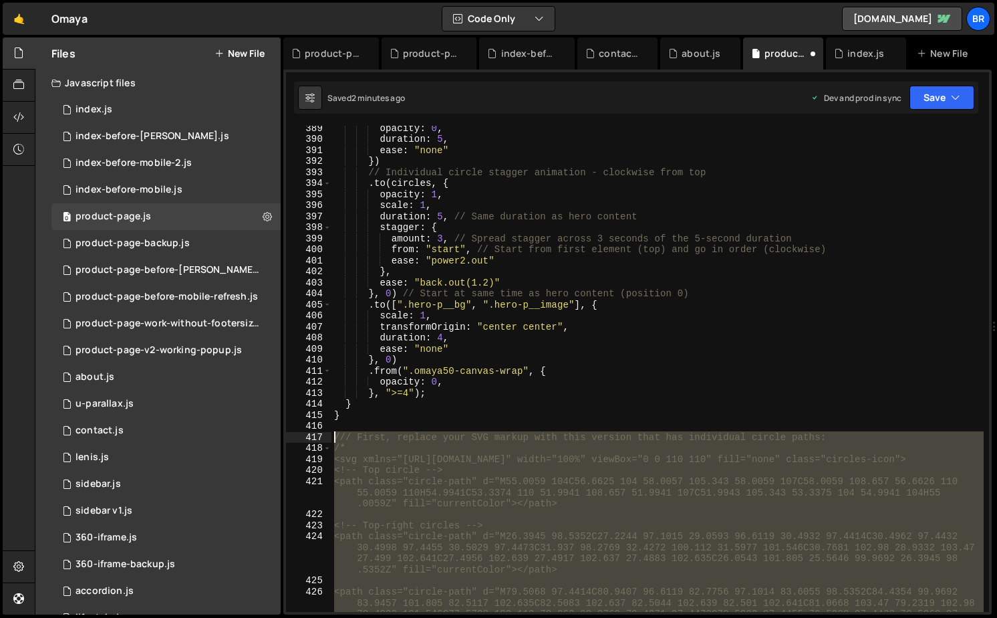
drag, startPoint x: 380, startPoint y: 520, endPoint x: 334, endPoint y: 436, distance: 96.0
click at [334, 436] on div "opacity : 0 , duration : 5 , ease : "none" }) // Individual circle stagger anim…" at bounding box center [658, 392] width 652 height 541
type textarea "/// First, replace your SVG markup with this version that has individual circle…"
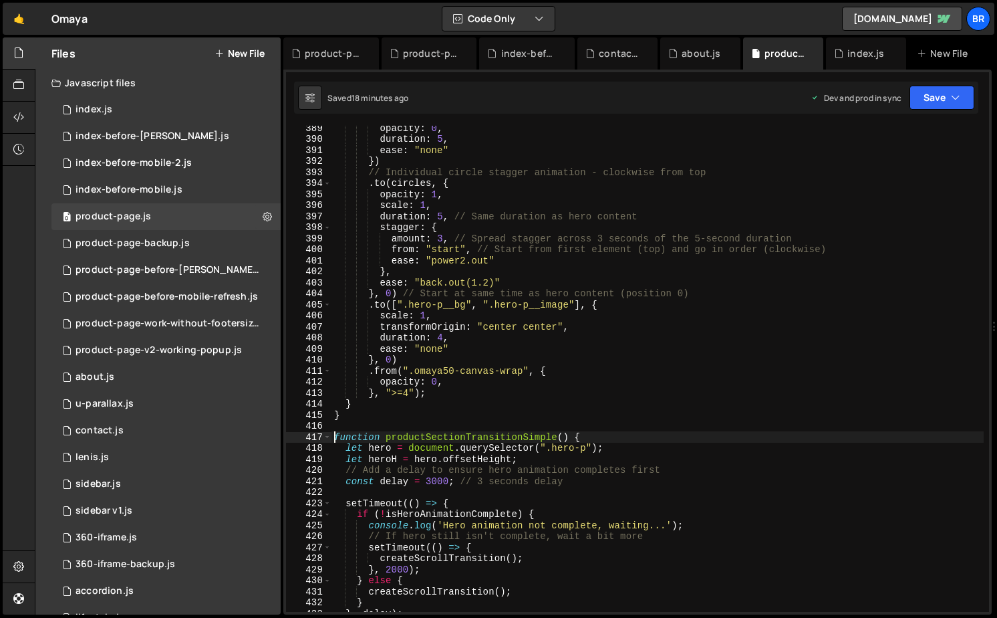
click at [757, 250] on div "opacity : 0 , duration : 5 , ease : "none" }) // Individual circle stagger anim…" at bounding box center [658, 376] width 652 height 508
type textarea "from: "start", // Start from first element (top) and go in order (clockwise)"
click at [757, 250] on div "opacity : 0 , duration : 5 , ease : "none" }) // Individual circle stagger anim…" at bounding box center [658, 376] width 652 height 508
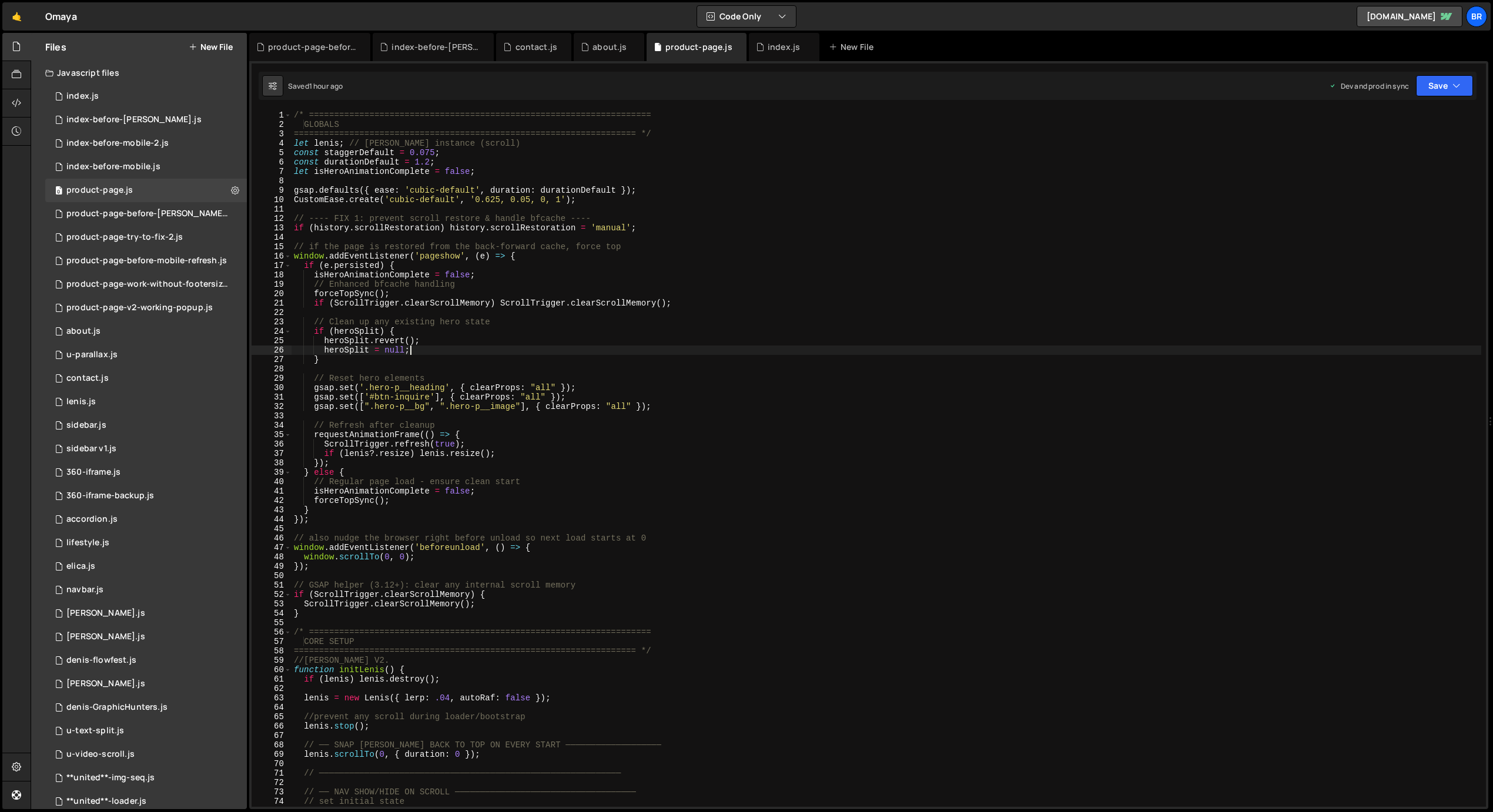
click at [630, 351] on div "/* ==================================================================== GLOBALS…" at bounding box center [886, 468] width 1190 height 715
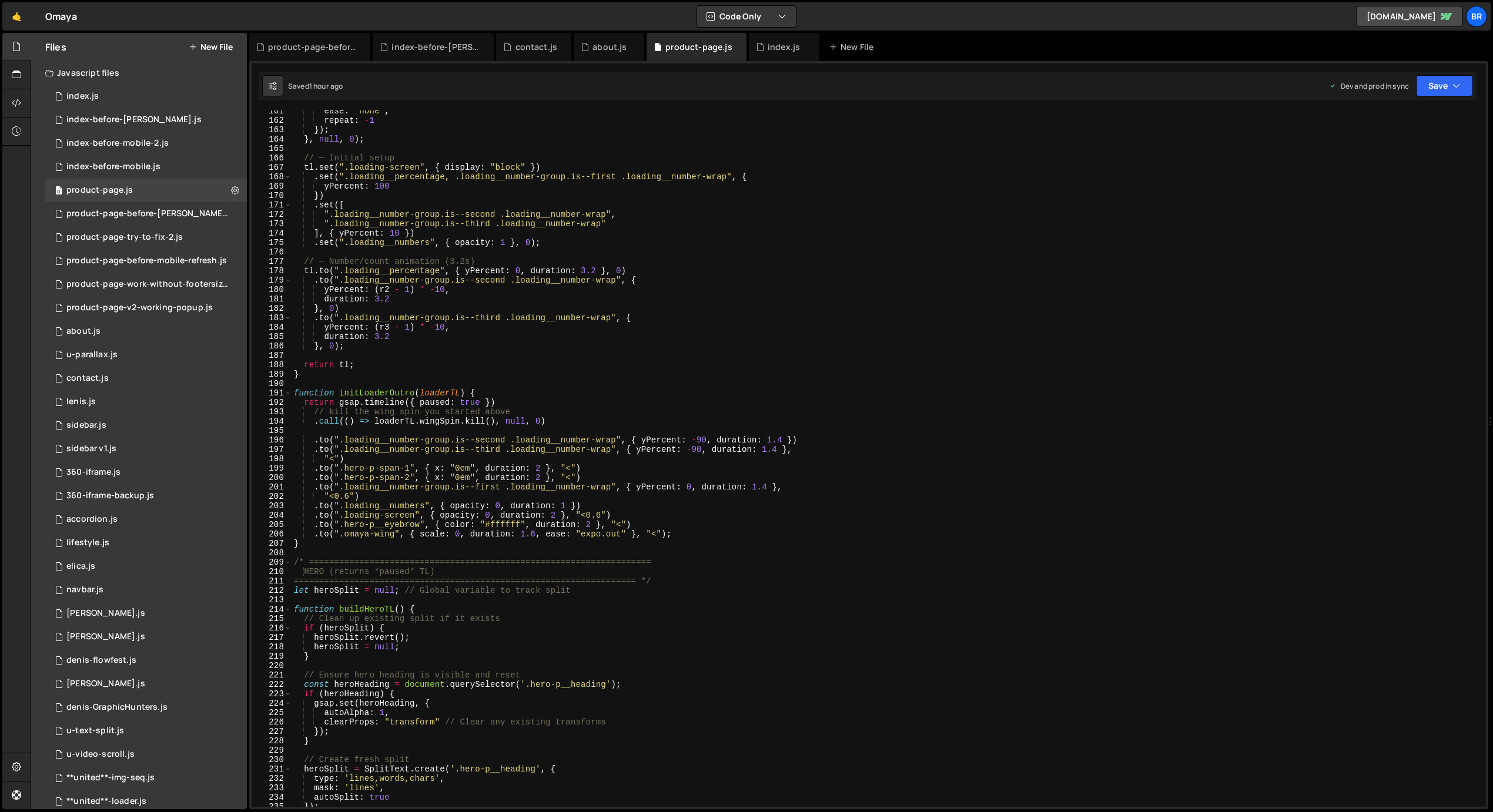
scroll to position [1546, 0]
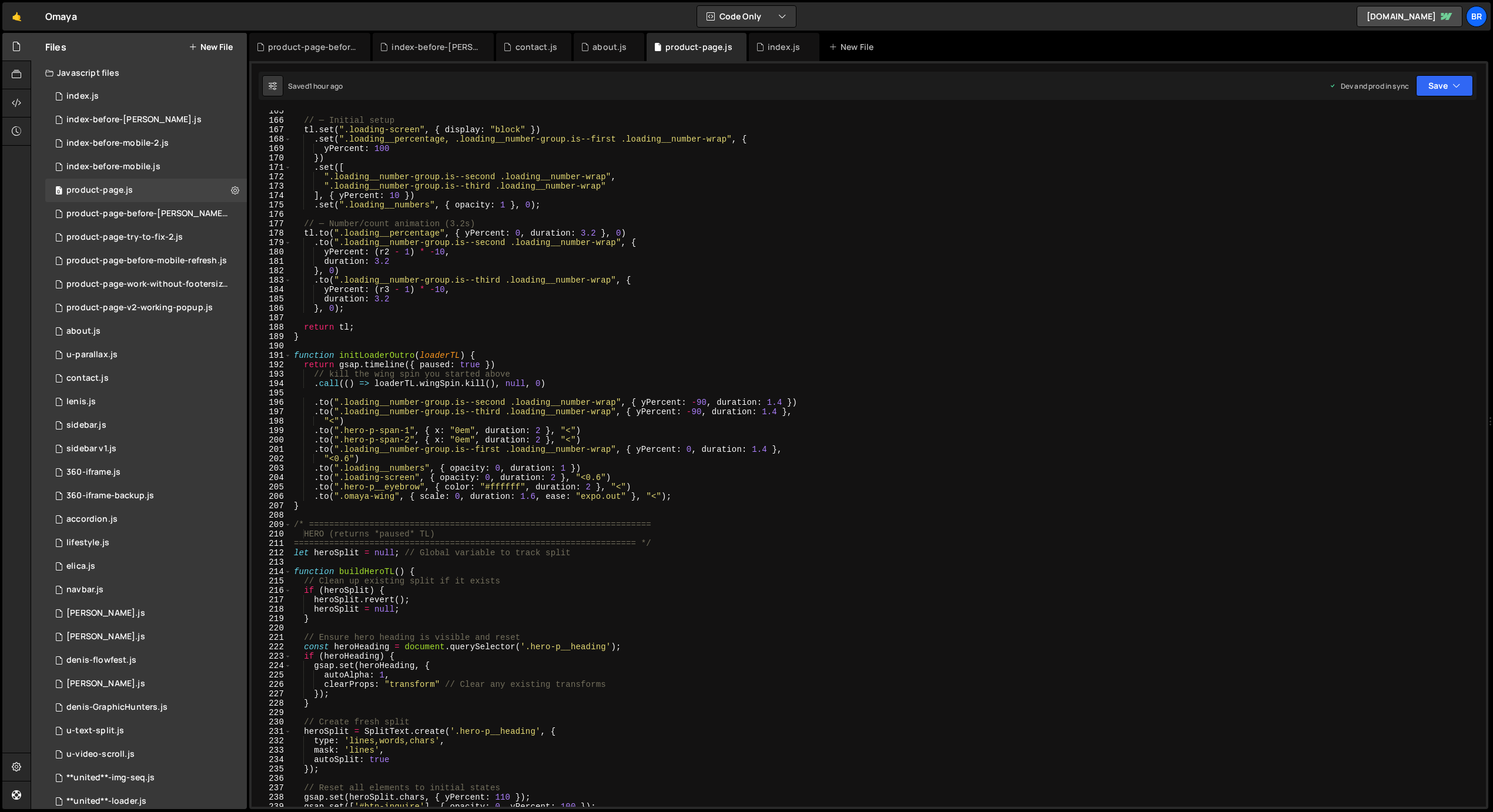
click at [437, 597] on div "// ─ Initial setup tl . set ( ".loading-screen" , { display : "block" }) . set …" at bounding box center [886, 464] width 1190 height 715
type textarea "heroSplit.revert();"
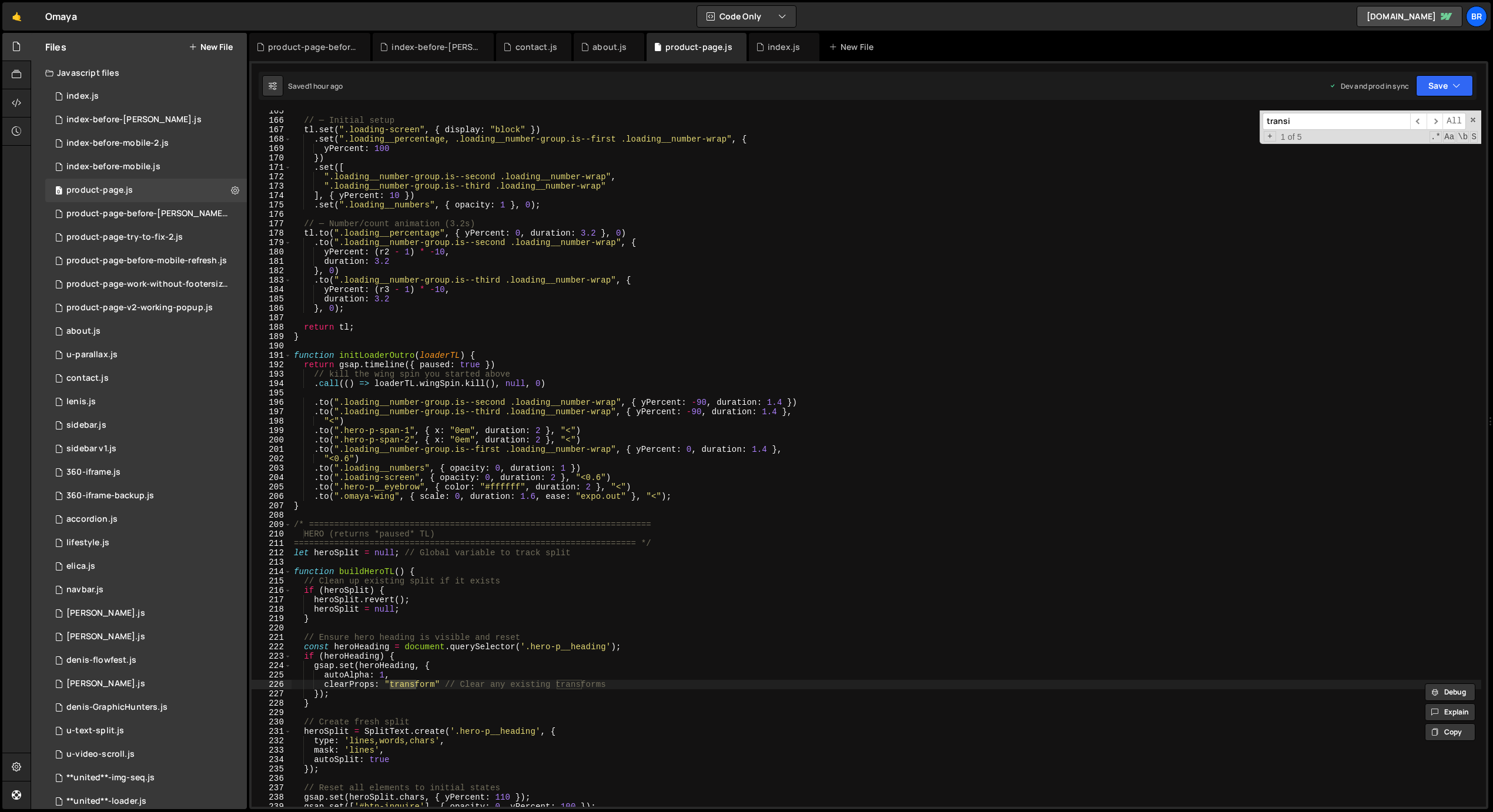
scroll to position [2162, 0]
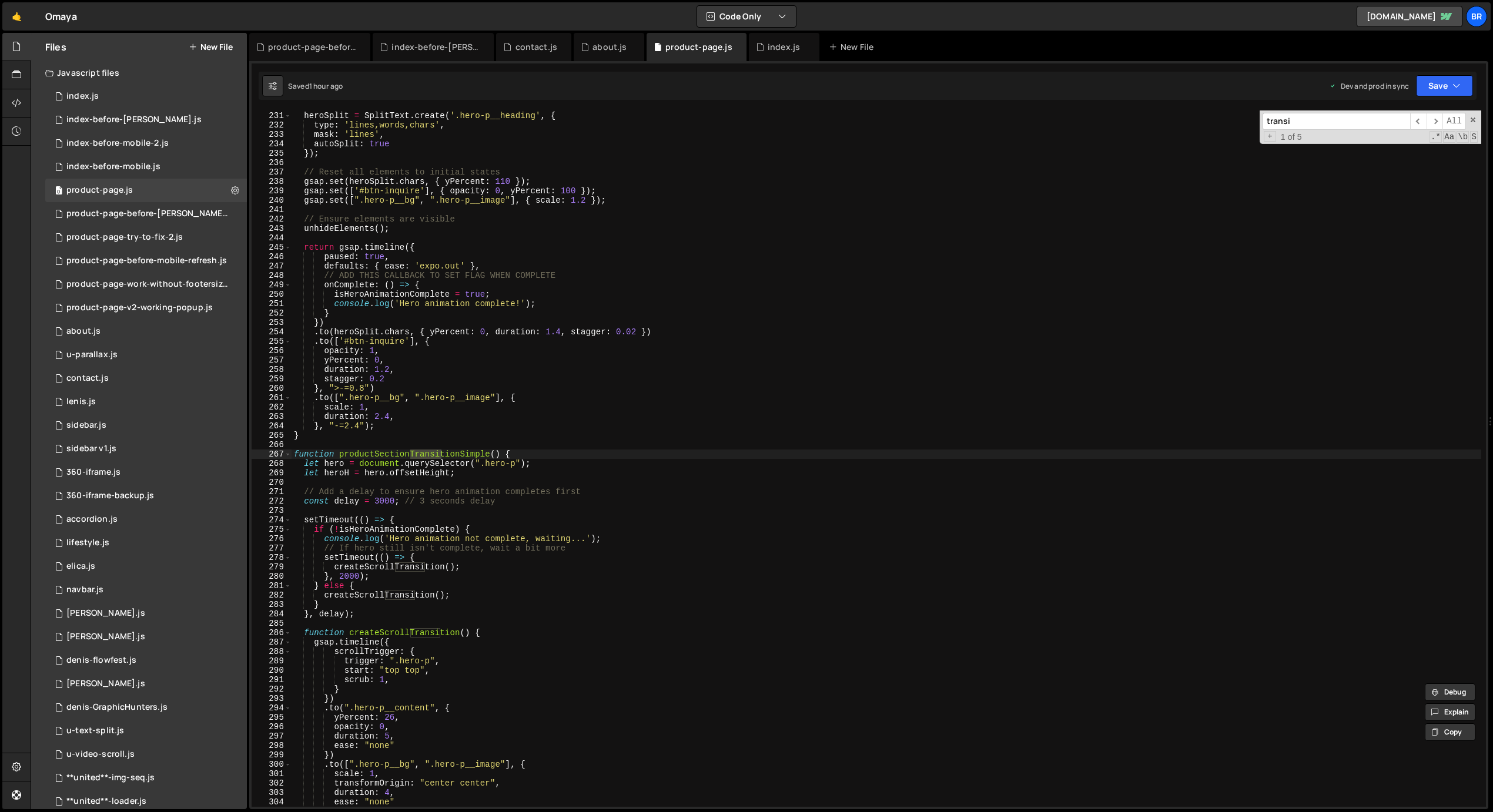
type input "transi"
click at [551, 499] on div "// Create fresh split heroSplit = SplitText . create ( '.hero-p__heading' , { t…" at bounding box center [886, 460] width 1190 height 715
click at [563, 516] on div "// Create fresh split heroSplit = SplitText . create ( '.hero-p__heading' , { t…" at bounding box center [886, 460] width 1190 height 715
click at [512, 614] on div "// Create fresh split heroSplit = SplitText . create ( '.hero-p__heading' , { t…" at bounding box center [886, 460] width 1190 height 715
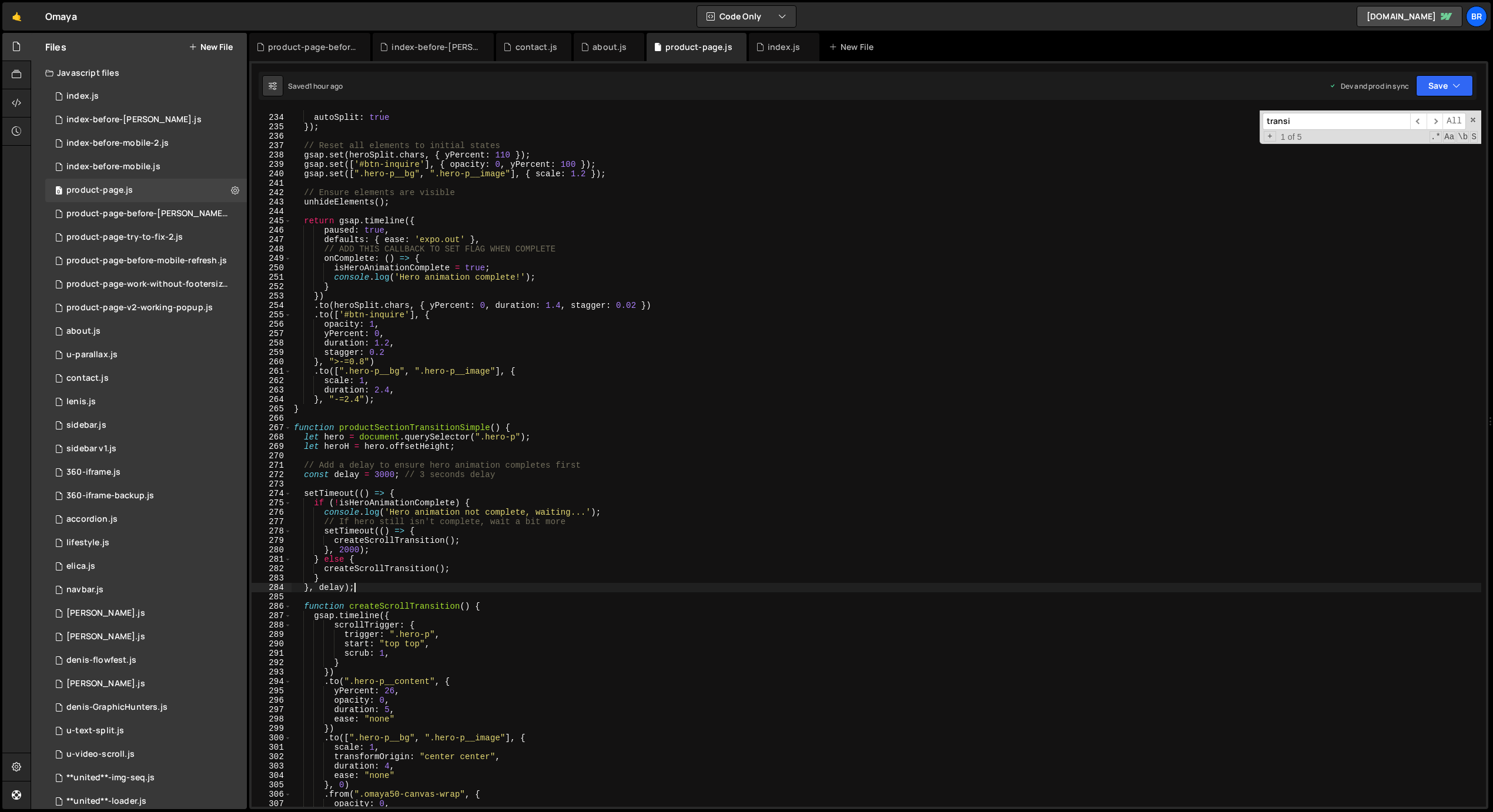
scroll to position [2233, 0]
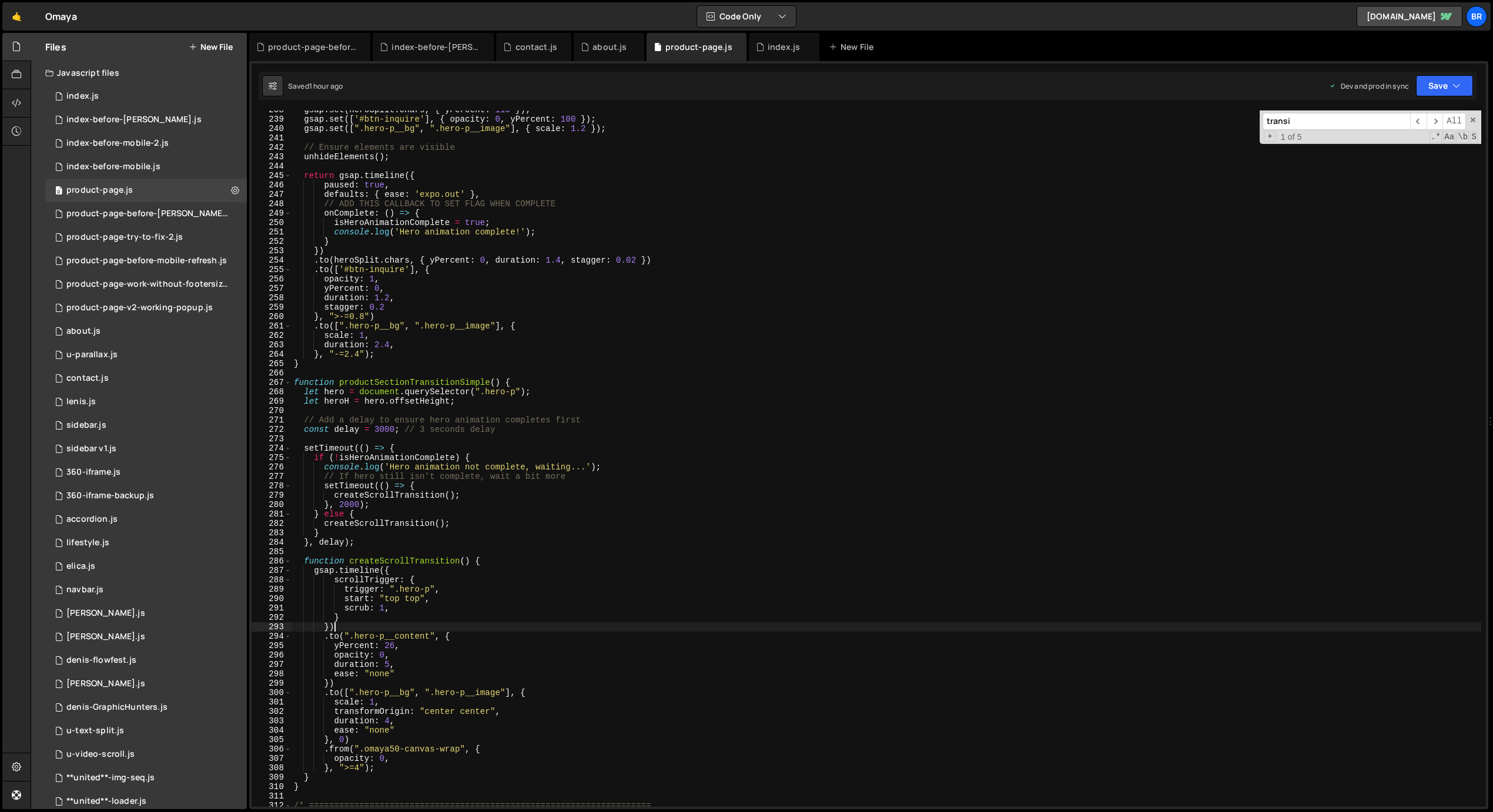
click at [430, 624] on div "gsap . set ( heroSplit . chars , { yPercent : 110 }) ; gsap . set ([ '#btn-inqu…" at bounding box center [886, 463] width 1190 height 715
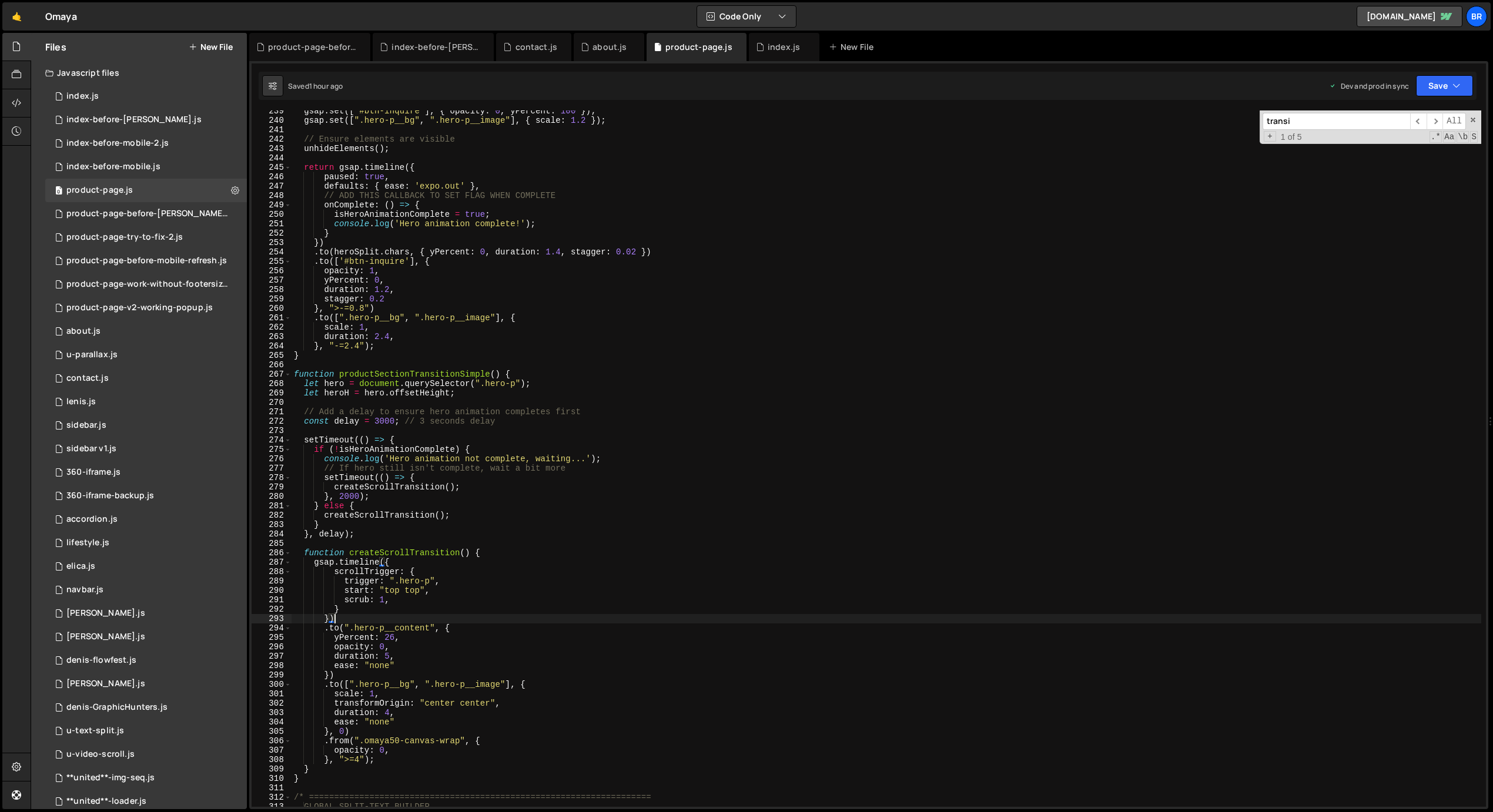
click at [334, 553] on div "gsap . set ([ '#btn-inquire' ] , { opacity : 0 , yPercent : 100 }) ; gsap . set…" at bounding box center [886, 464] width 1190 height 715
click at [526, 373] on div "gsap . set ([ '#btn-inquire' ] , { opacity : 0 , yPercent : 100 }) ; gsap . set…" at bounding box center [886, 464] width 1190 height 715
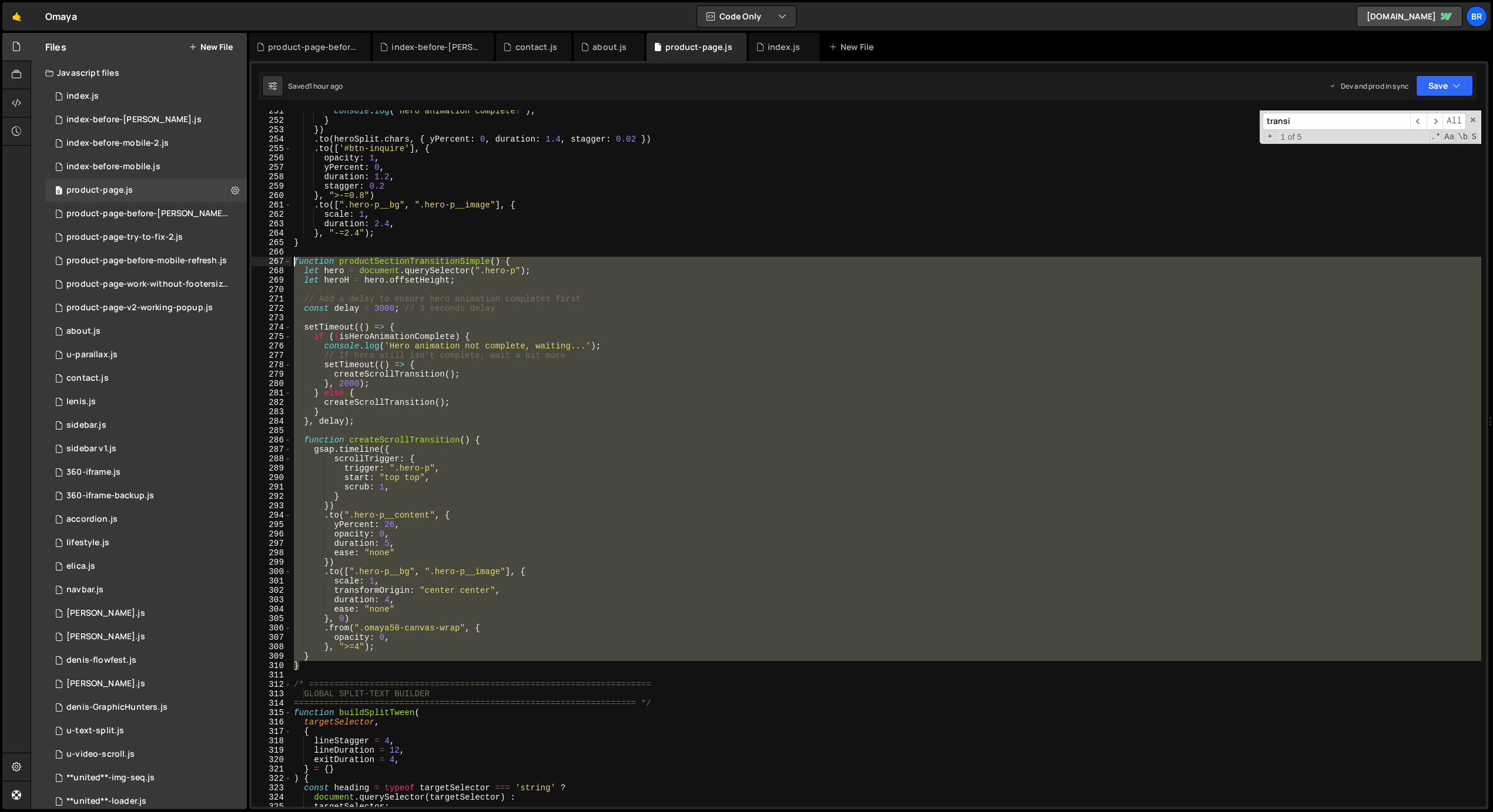
drag, startPoint x: 306, startPoint y: 663, endPoint x: 280, endPoint y: 257, distance: 406.8
click at [280, 257] on div "function productSectionTransitionSimple() { 251 252 253 254 255 256 257 258 259…" at bounding box center [869, 459] width 1234 height 696
click at [652, 585] on div "console . log ( 'Hero animation complete!' ) ; } }) . to ( heroSplit . chars , …" at bounding box center [886, 459] width 1190 height 696
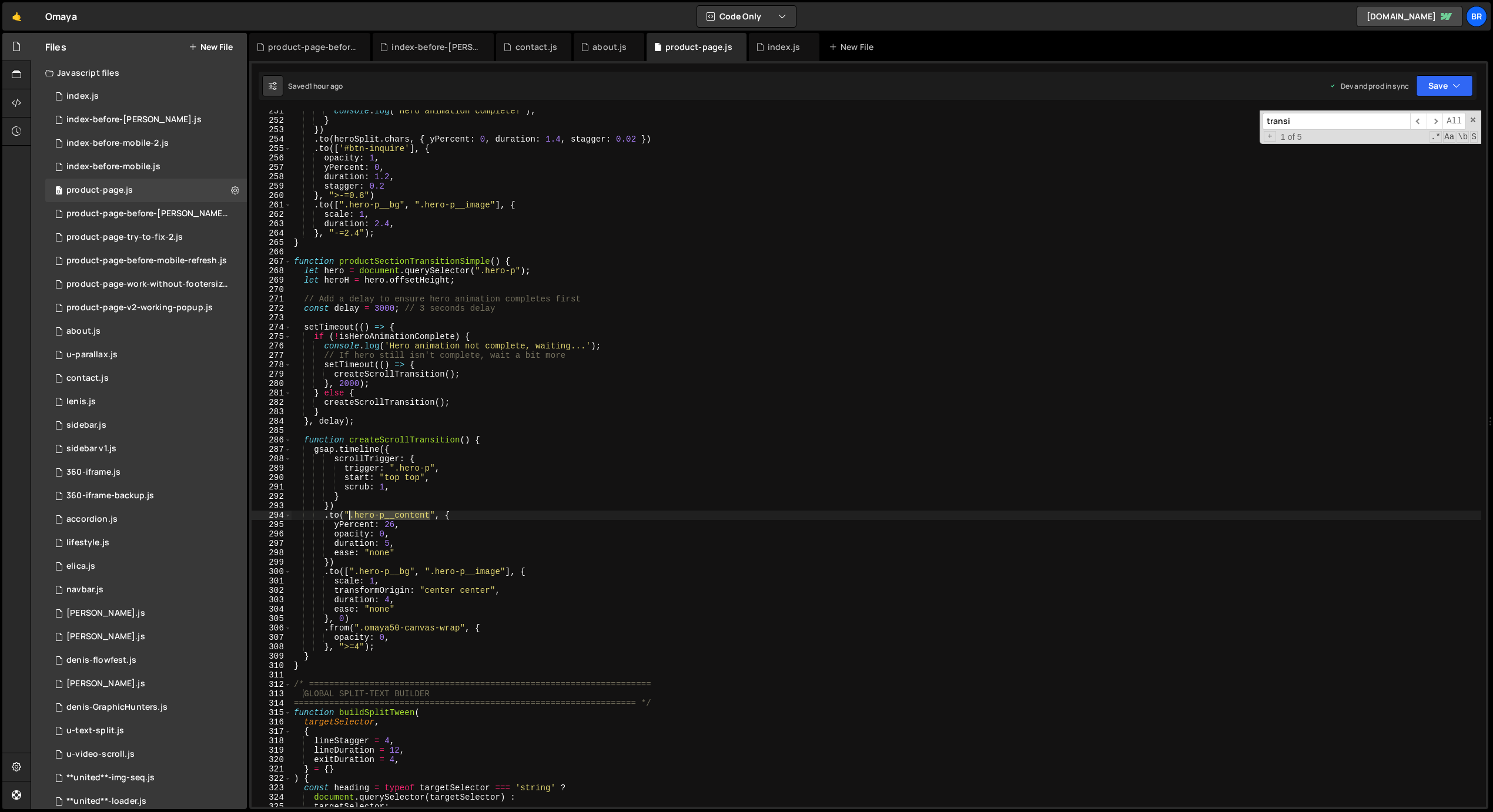
drag, startPoint x: 428, startPoint y: 513, endPoint x: 352, endPoint y: 514, distance: 76.0
click at [352, 514] on div "console . log ( 'Hero animation complete!' ) ; } }) . to ( heroSplit . chars , …" at bounding box center [886, 464] width 1190 height 715
type textarea ".to(".hero-p__content", {"
